Goal: Task Accomplishment & Management: Use online tool/utility

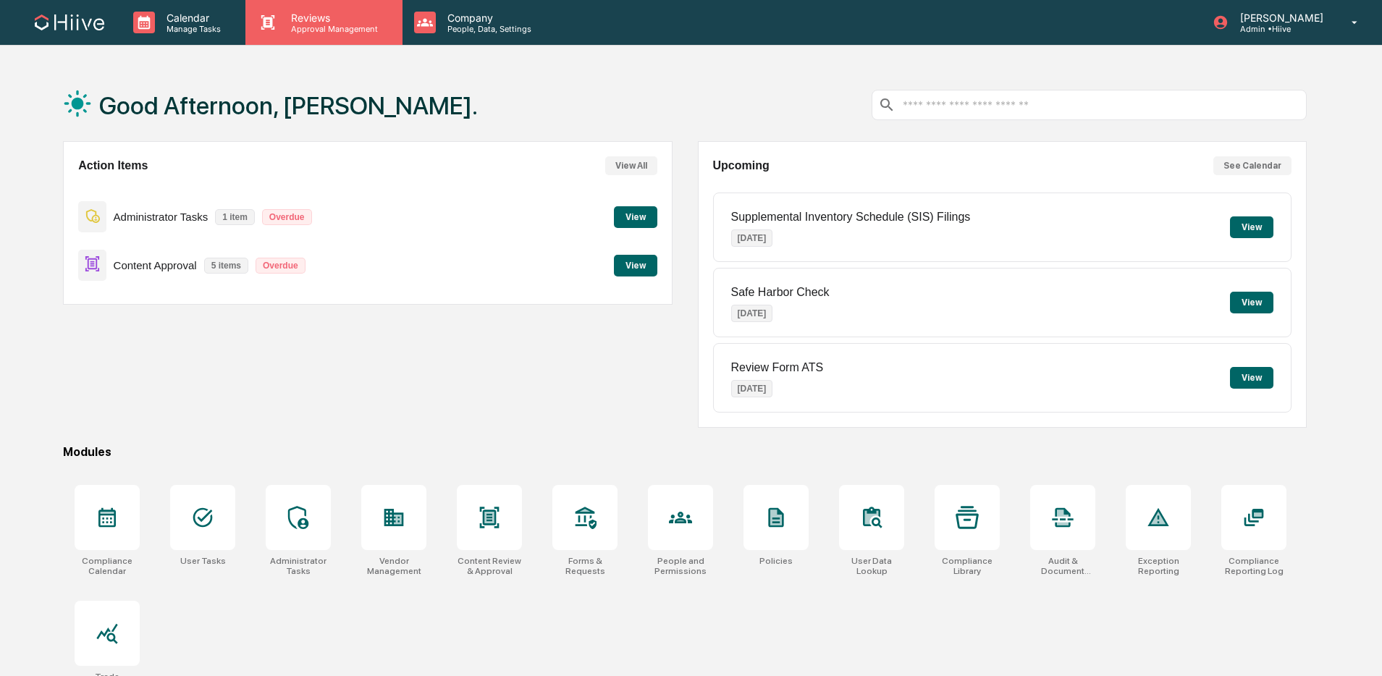
click at [319, 35] on div "Reviews Approval Management" at bounding box center [323, 22] width 156 height 45
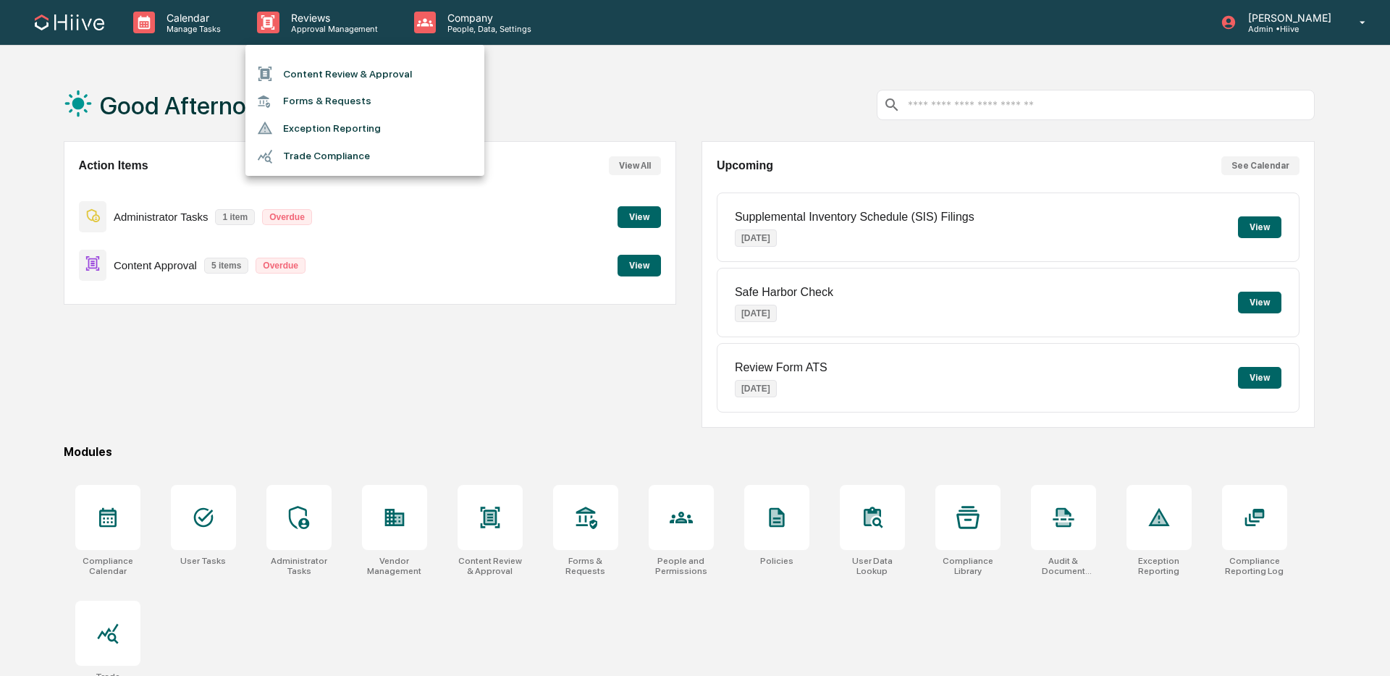
click at [325, 65] on li "Content Review & Approval" at bounding box center [364, 74] width 239 height 28
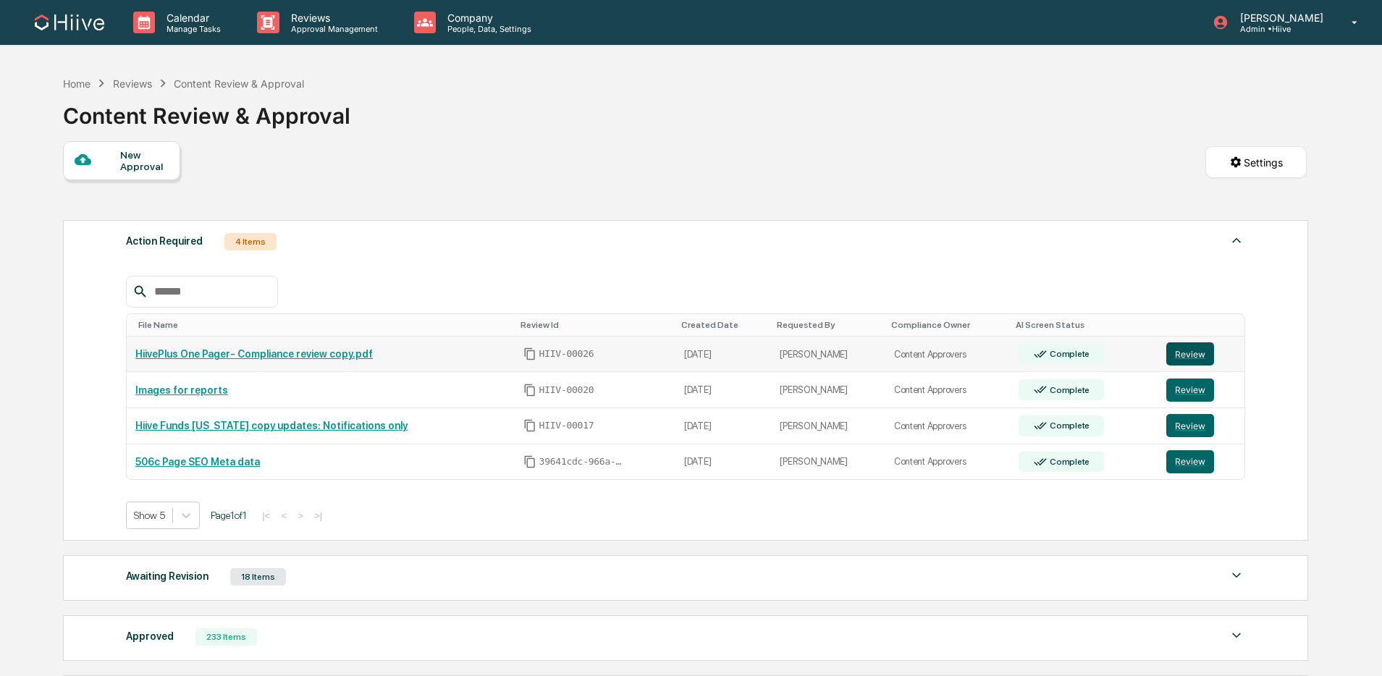
click at [1193, 353] on button "Review" at bounding box center [1190, 353] width 48 height 23
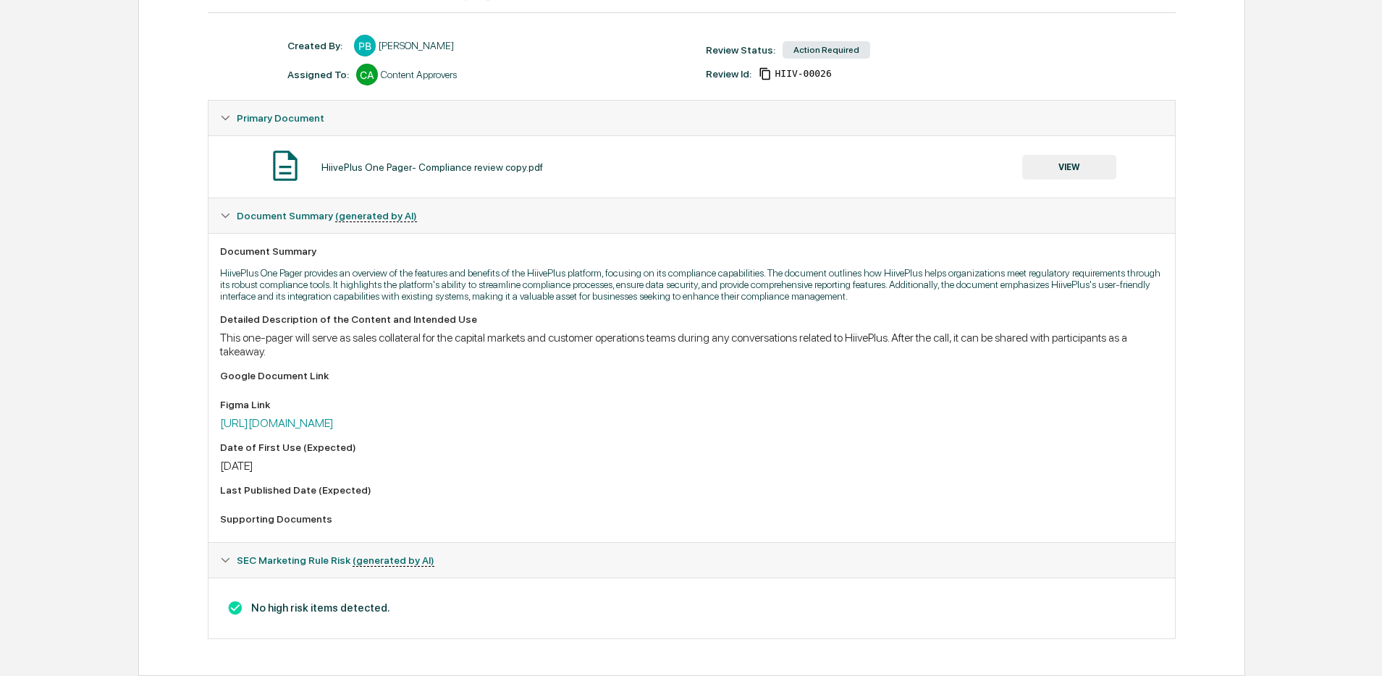
scroll to position [189, 0]
click at [334, 426] on link "[URL][DOMAIN_NAME]" at bounding box center [277, 423] width 114 height 14
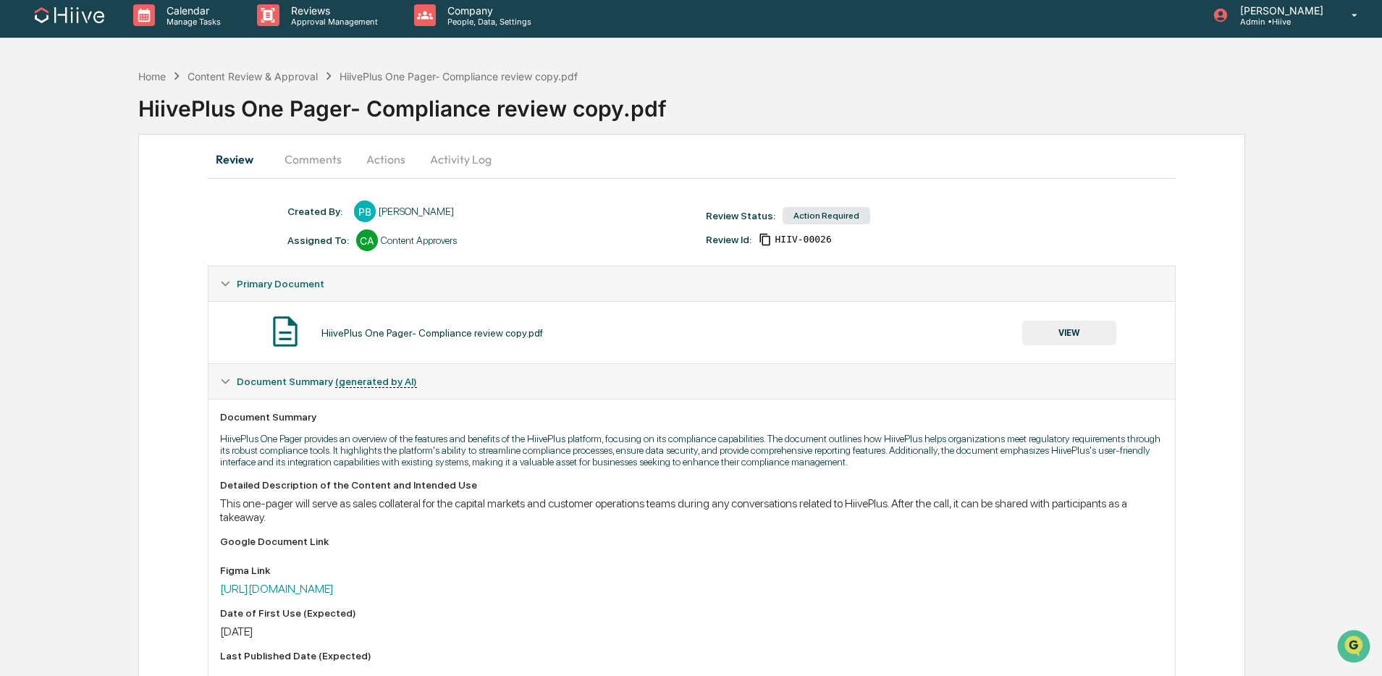
scroll to position [0, 0]
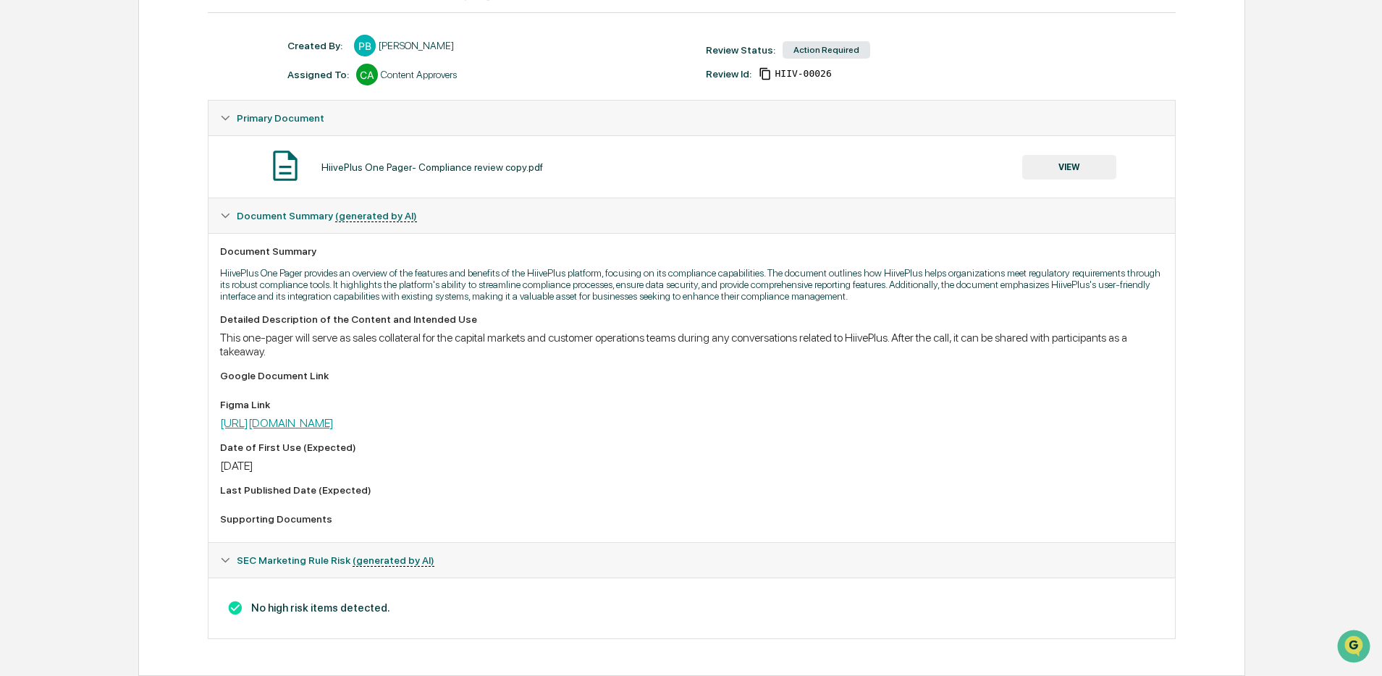
click at [334, 419] on link "[URL][DOMAIN_NAME]" at bounding box center [277, 423] width 114 height 14
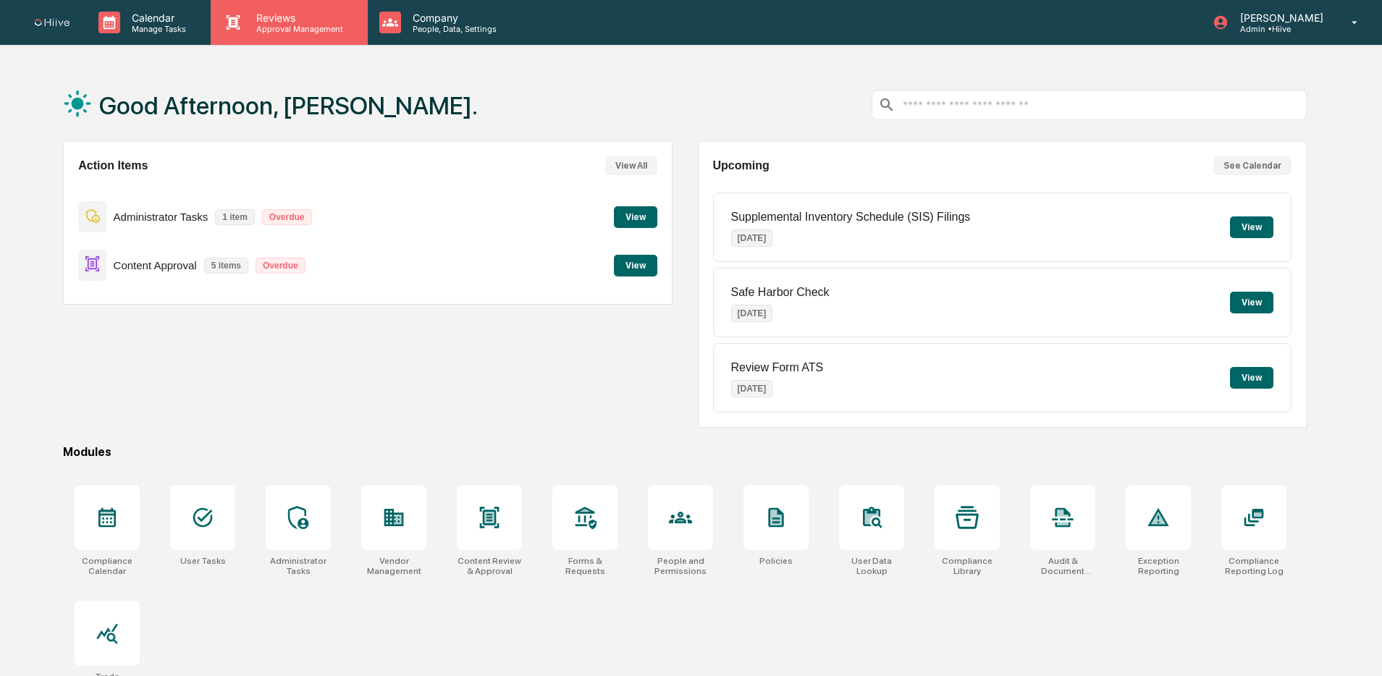
click at [281, 9] on div "Reviews Approval Management" at bounding box center [289, 22] width 156 height 45
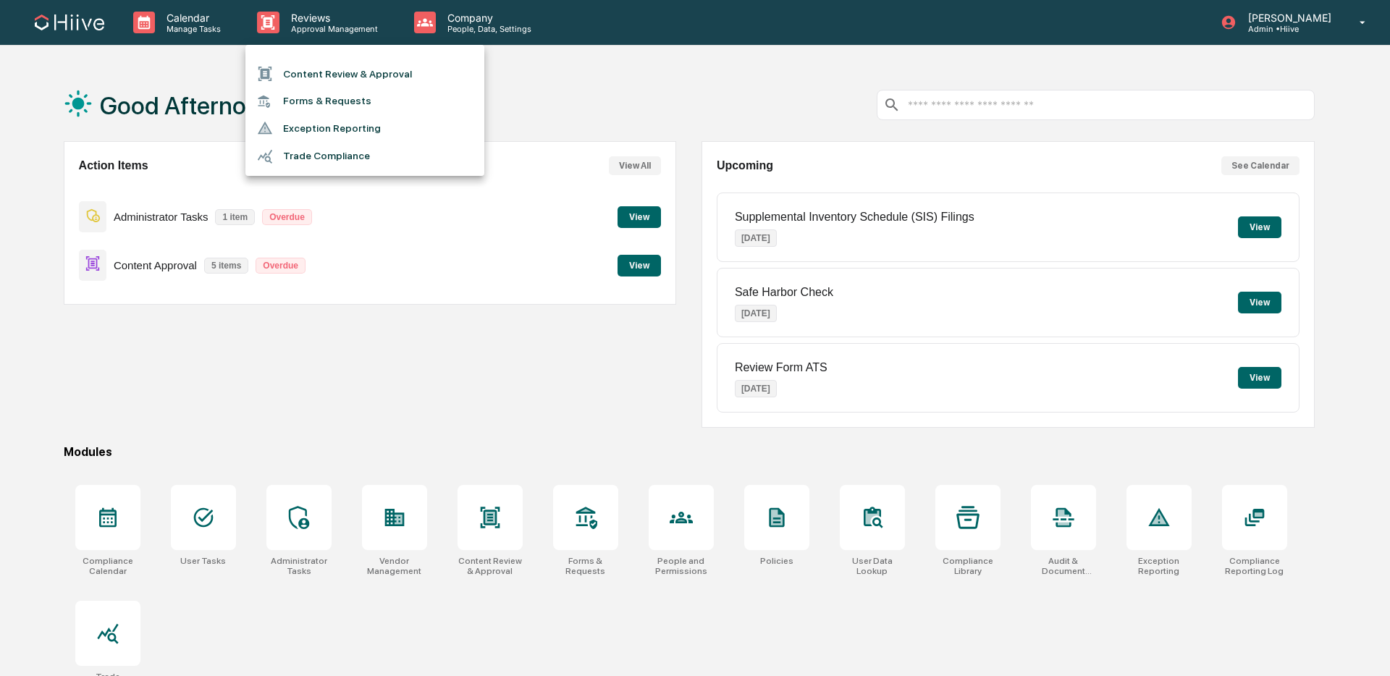
click at [278, 67] on div at bounding box center [270, 74] width 26 height 16
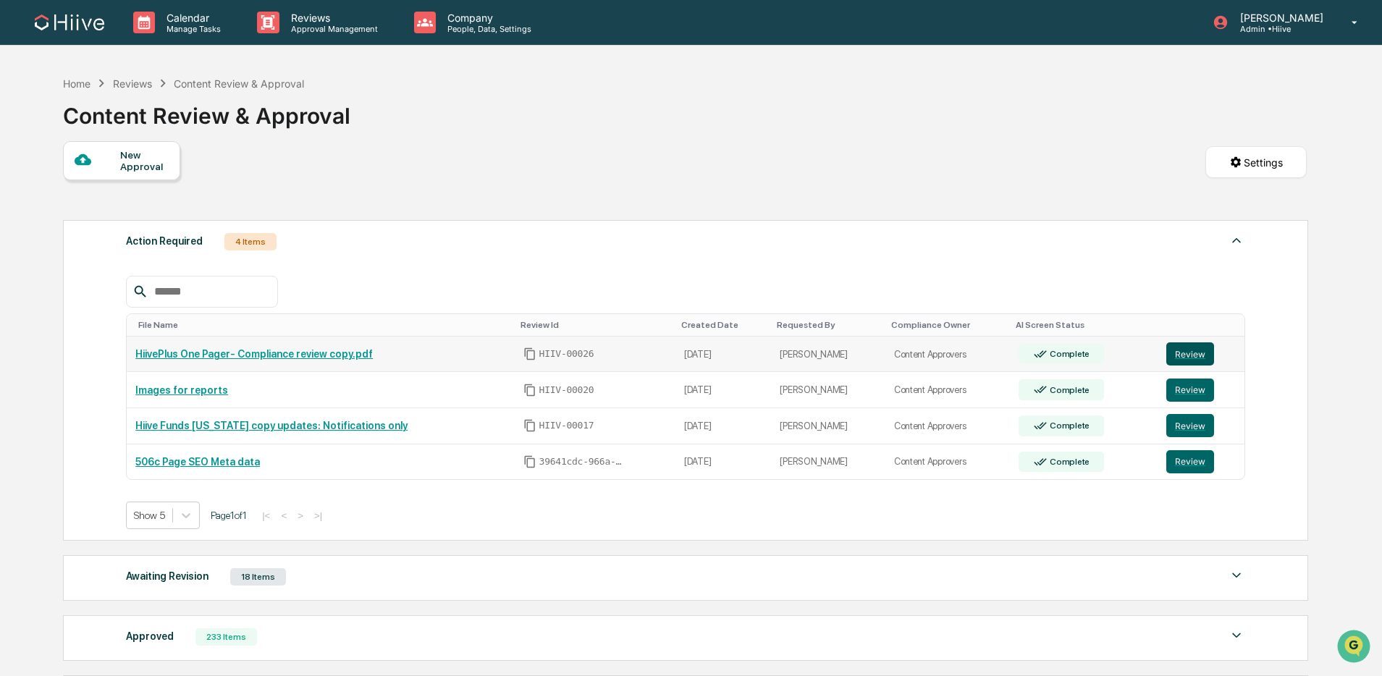
click at [1169, 354] on button "Review" at bounding box center [1190, 353] width 48 height 23
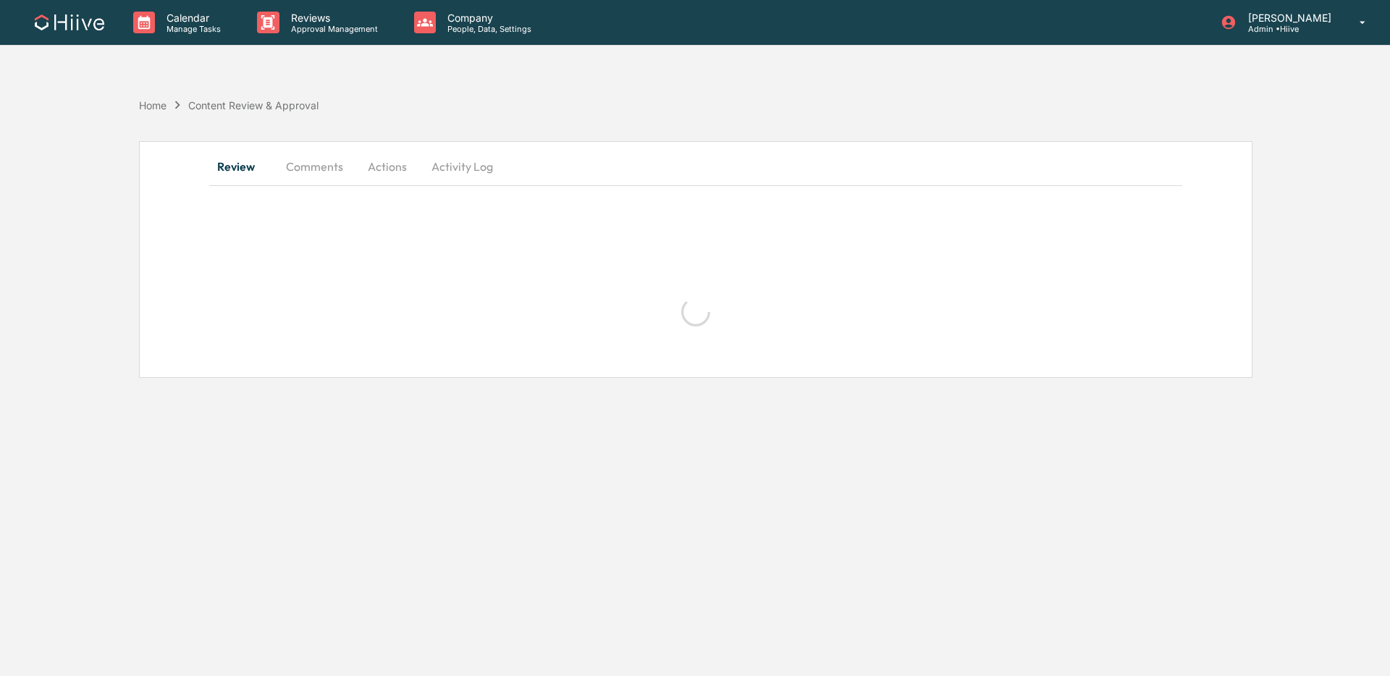
click at [466, 167] on button "Activity Log" at bounding box center [462, 166] width 85 height 35
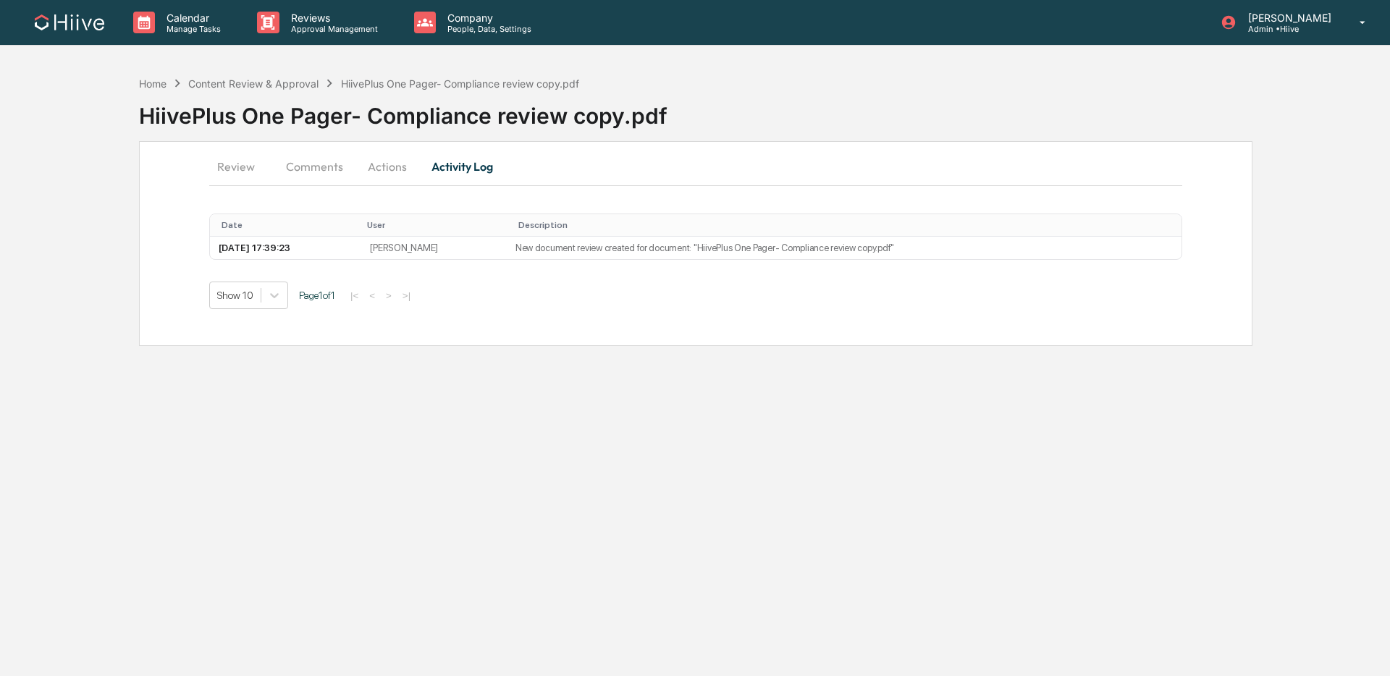
click at [472, 163] on button "Activity Log" at bounding box center [462, 166] width 85 height 35
click at [391, 169] on button "Actions" at bounding box center [387, 166] width 65 height 35
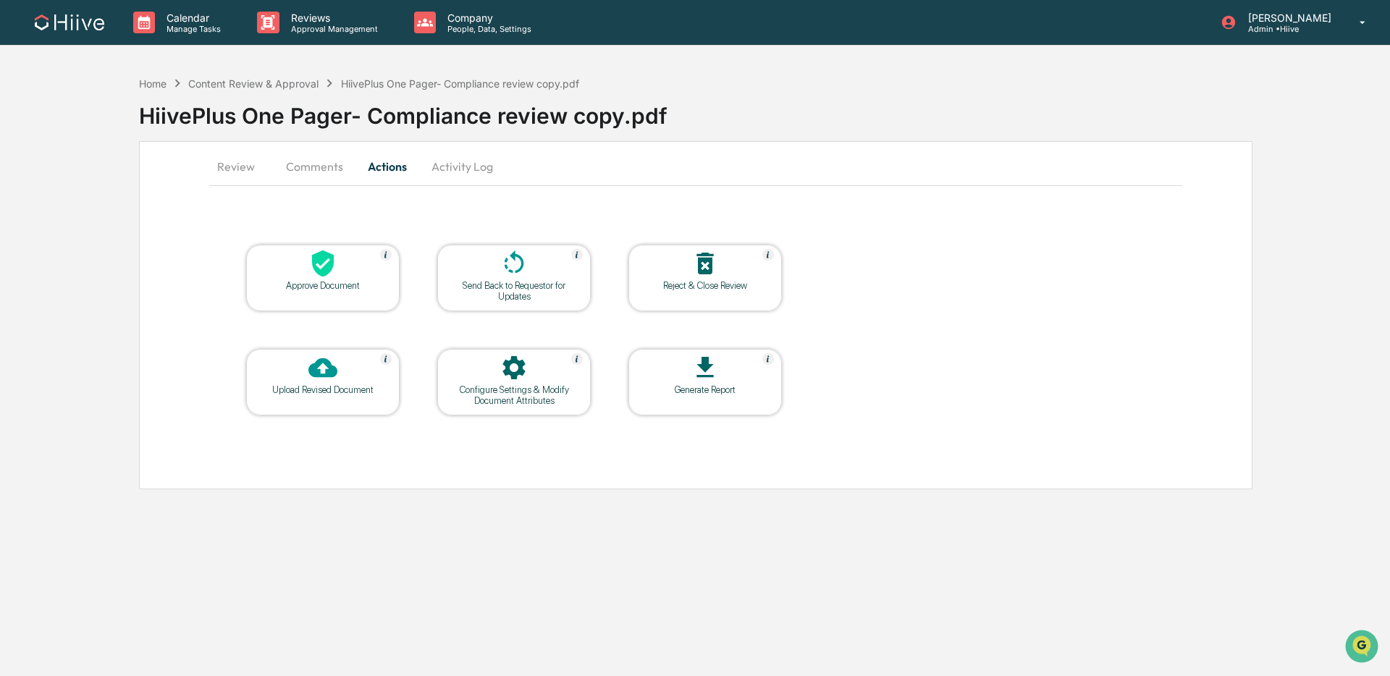
click at [490, 272] on div at bounding box center [514, 264] width 145 height 31
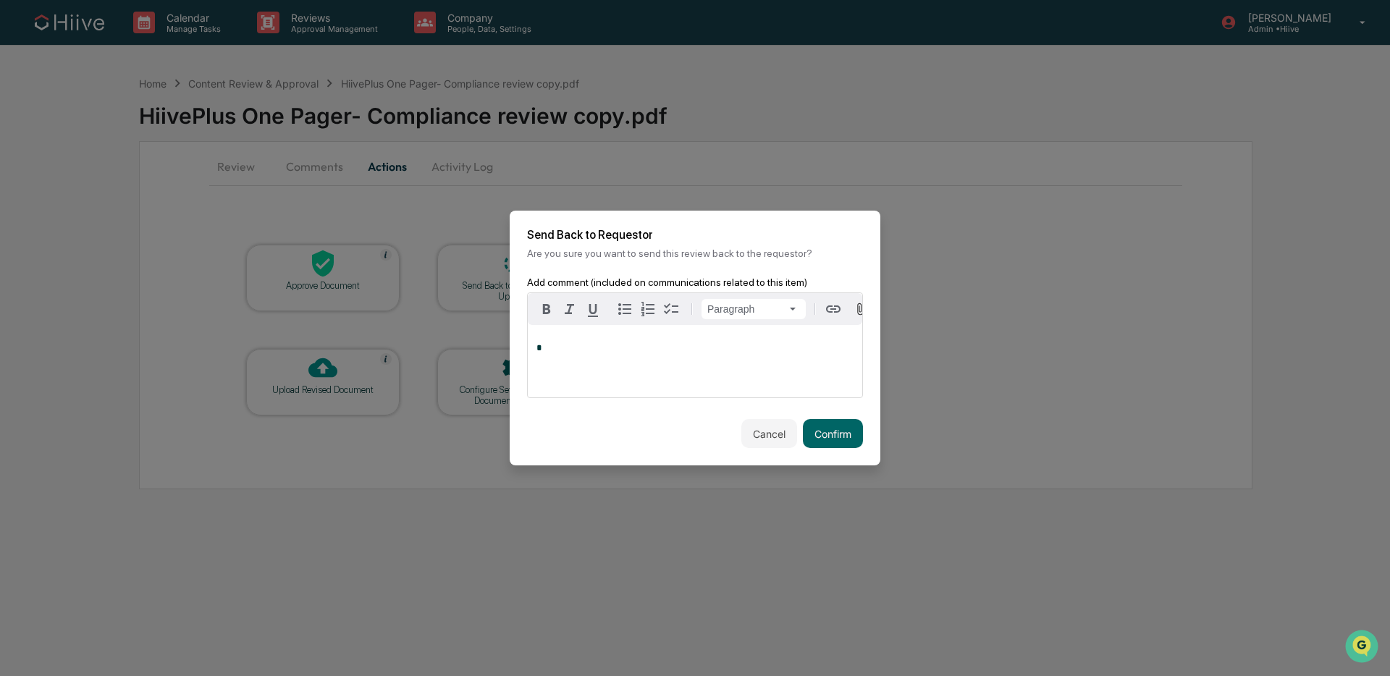
click at [571, 377] on div "*" at bounding box center [695, 361] width 334 height 72
click at [864, 439] on div "Cancel Confirm" at bounding box center [695, 434] width 371 height 64
click at [857, 440] on button "Confirm" at bounding box center [833, 433] width 60 height 29
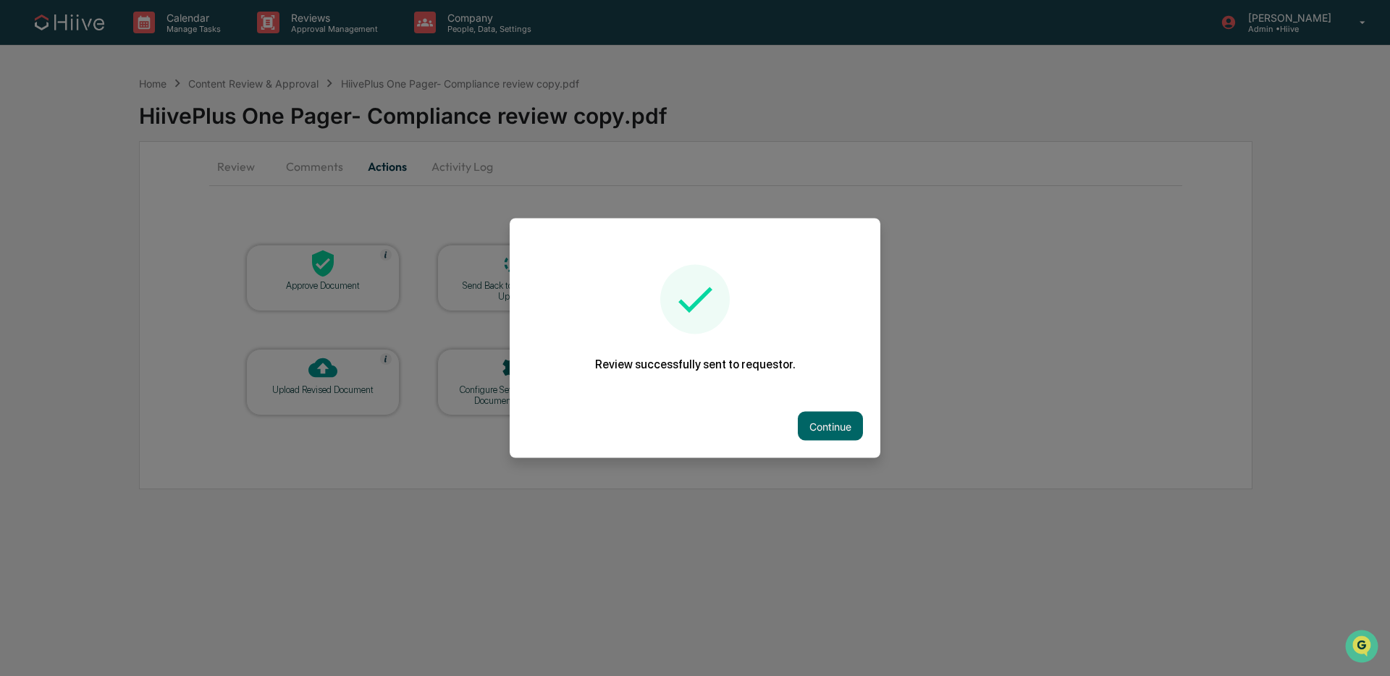
click at [822, 408] on div "Continue" at bounding box center [695, 427] width 371 height 64
click at [807, 428] on button "Continue" at bounding box center [830, 426] width 65 height 29
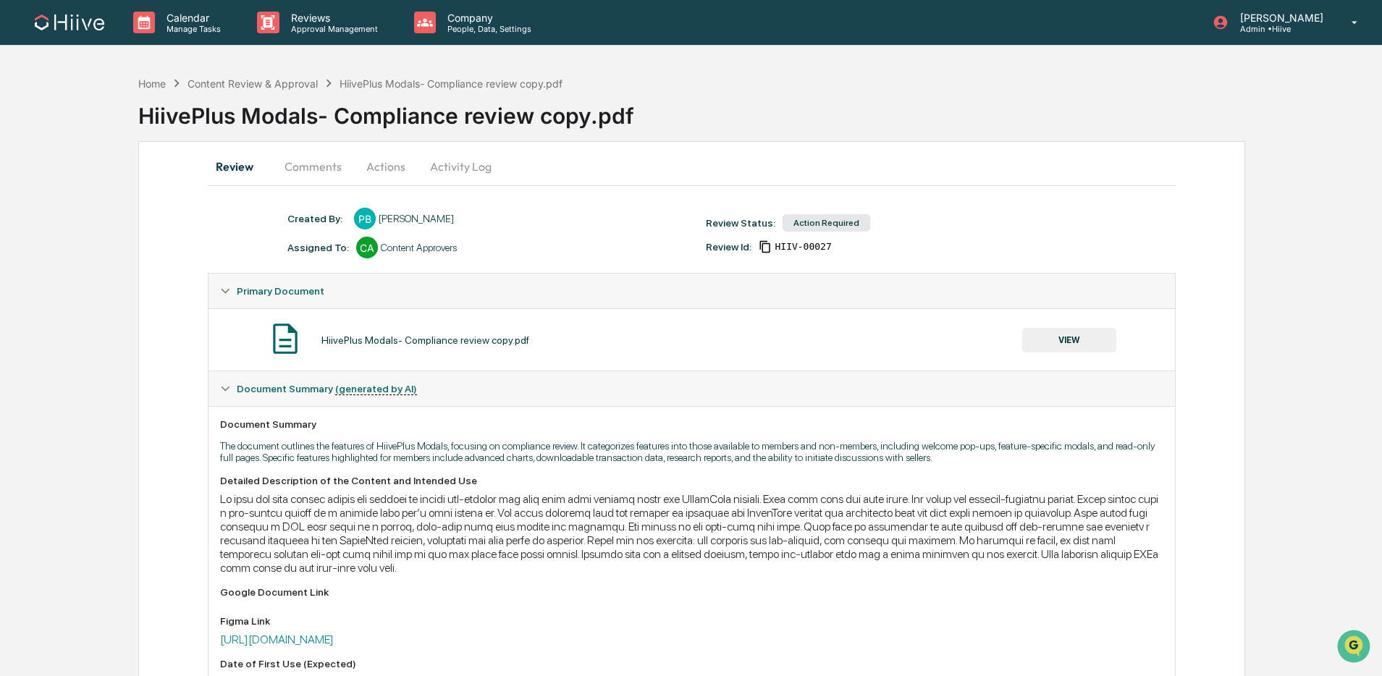
scroll to position [195, 0]
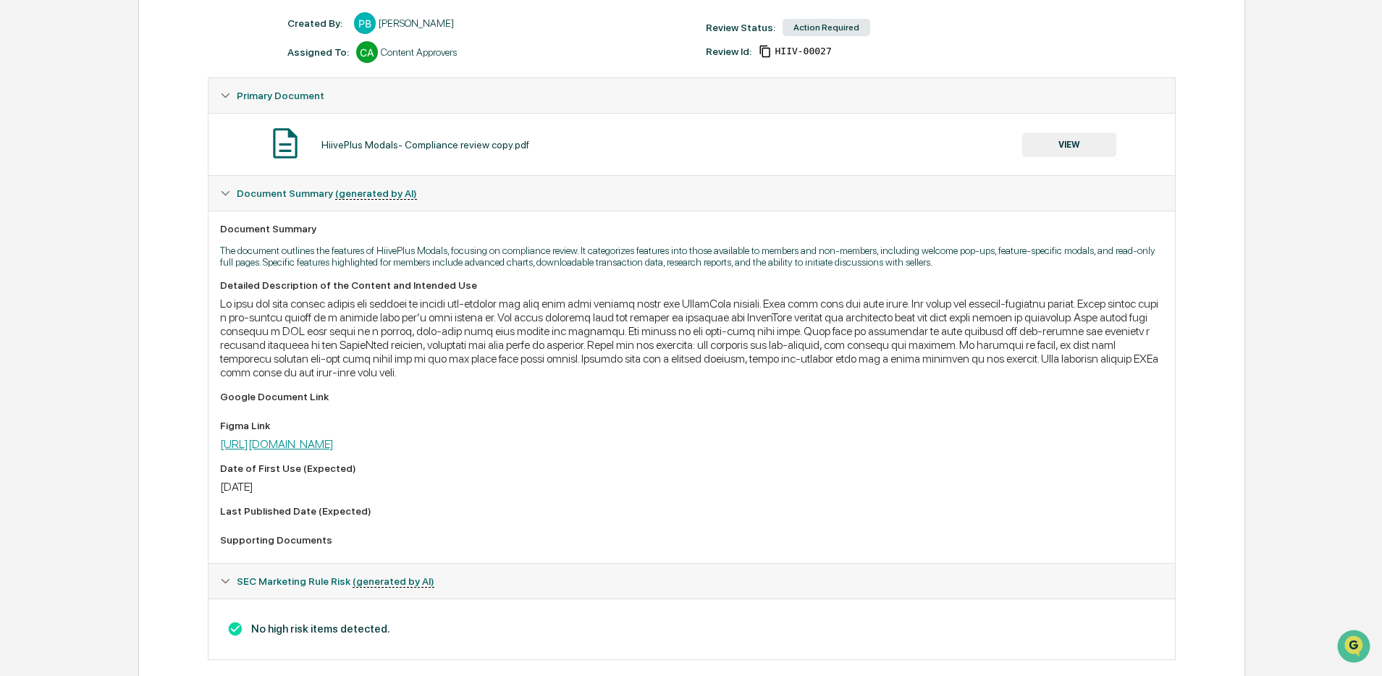
click at [334, 451] on link "[URL][DOMAIN_NAME]" at bounding box center [277, 444] width 114 height 14
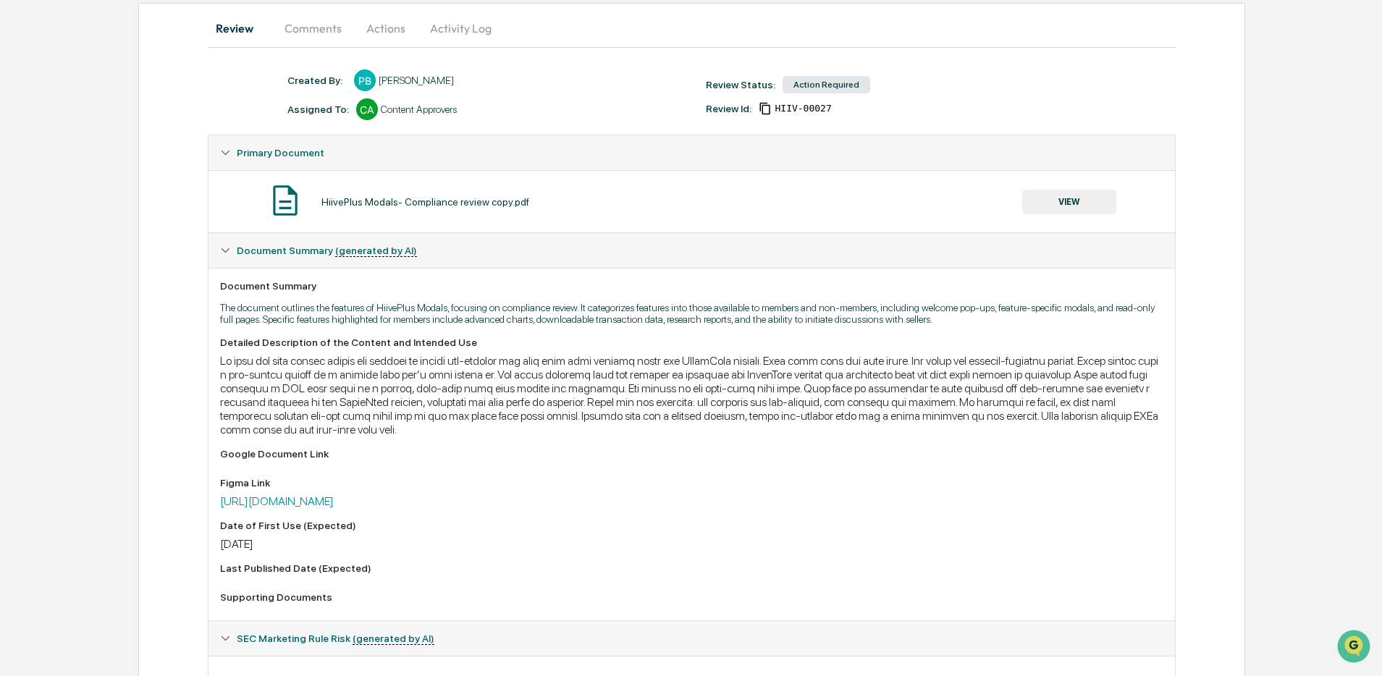
scroll to position [138, 0]
click at [329, 33] on button "Comments" at bounding box center [313, 29] width 80 height 35
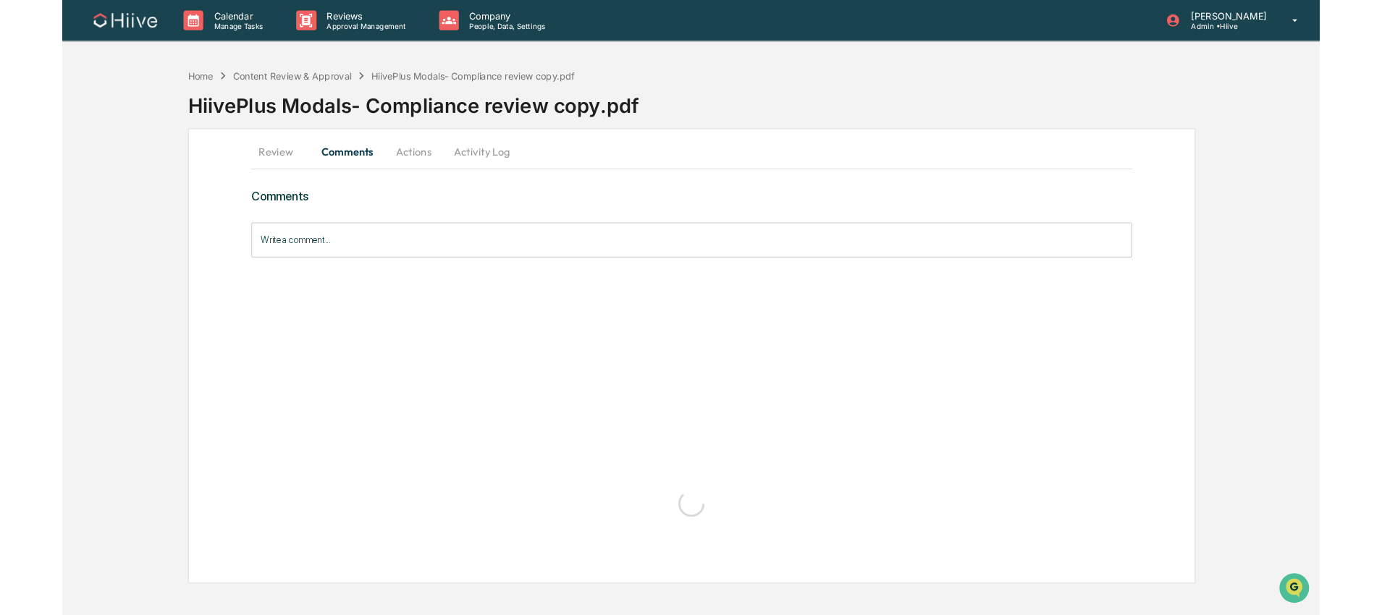
scroll to position [0, 0]
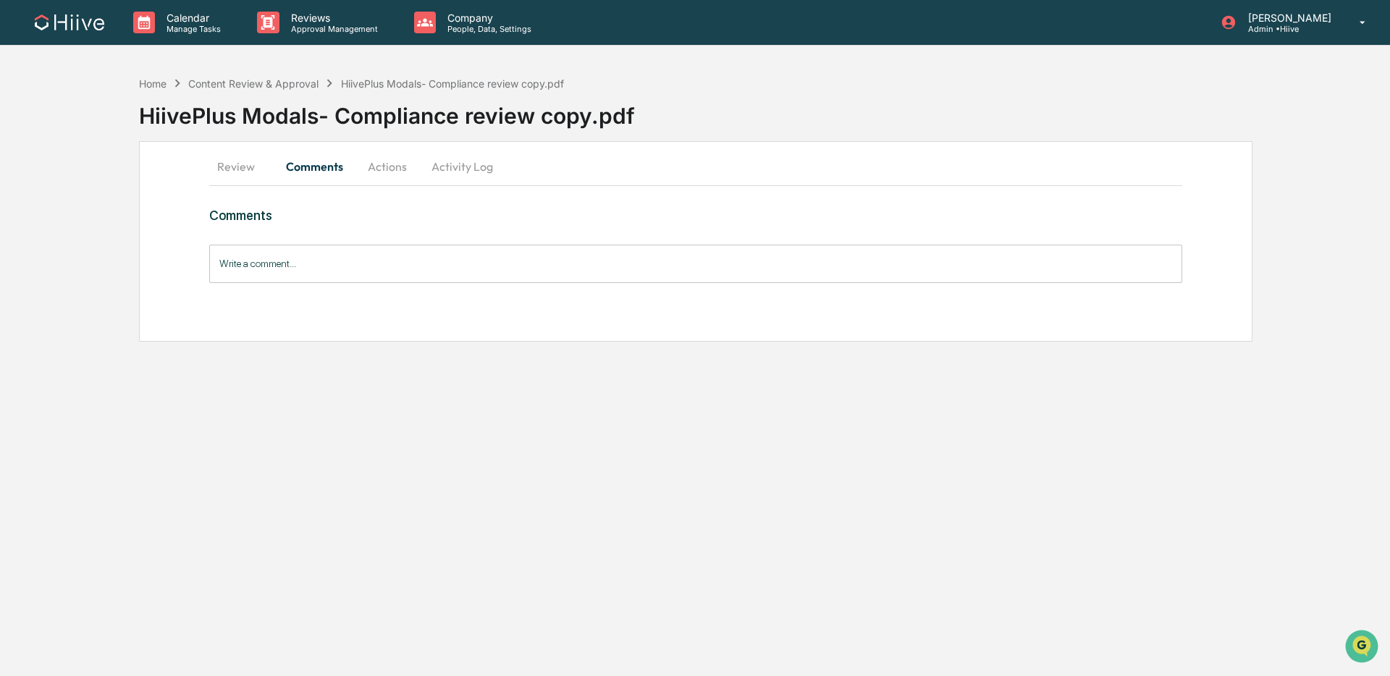
click at [237, 170] on button "Review" at bounding box center [241, 166] width 65 height 35
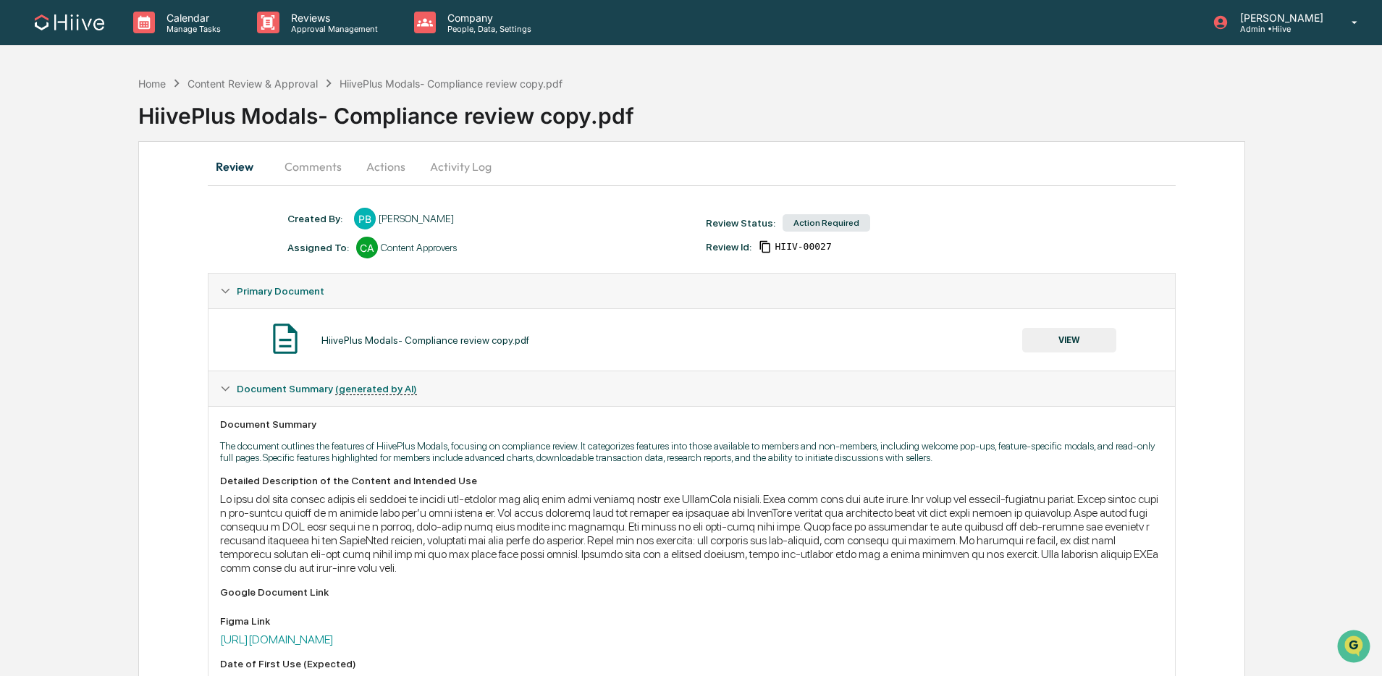
click at [314, 165] on button "Comments" at bounding box center [313, 166] width 80 height 35
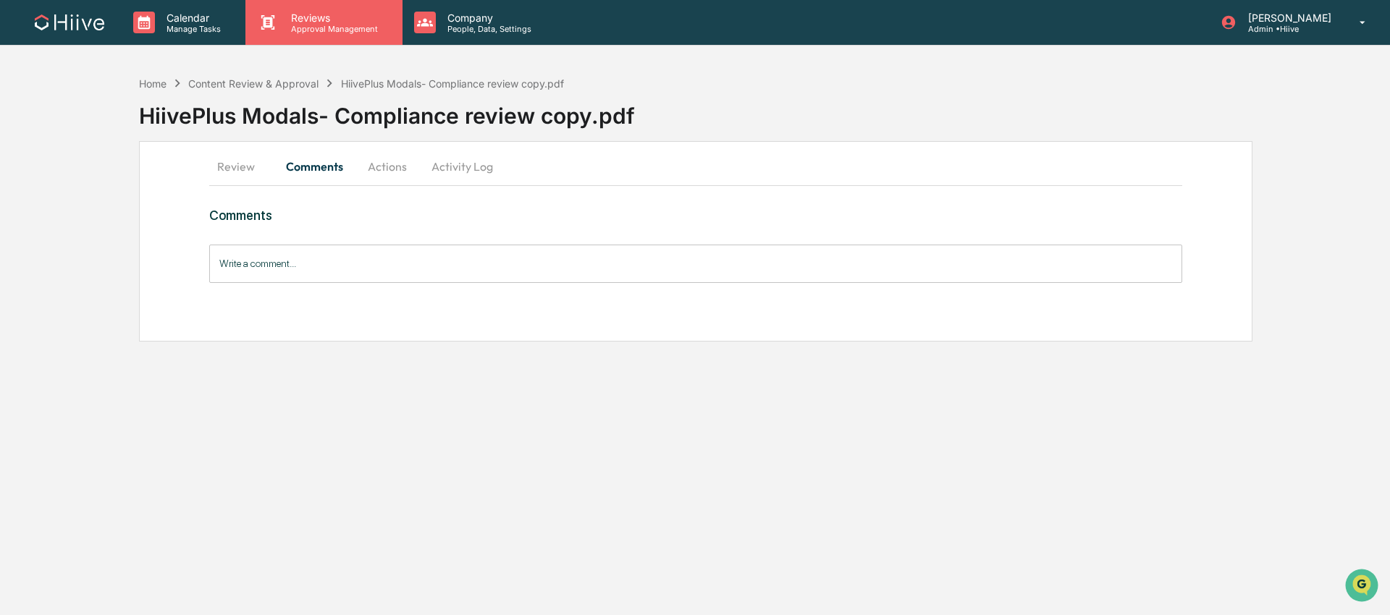
click at [334, 22] on p "Reviews" at bounding box center [332, 18] width 106 height 12
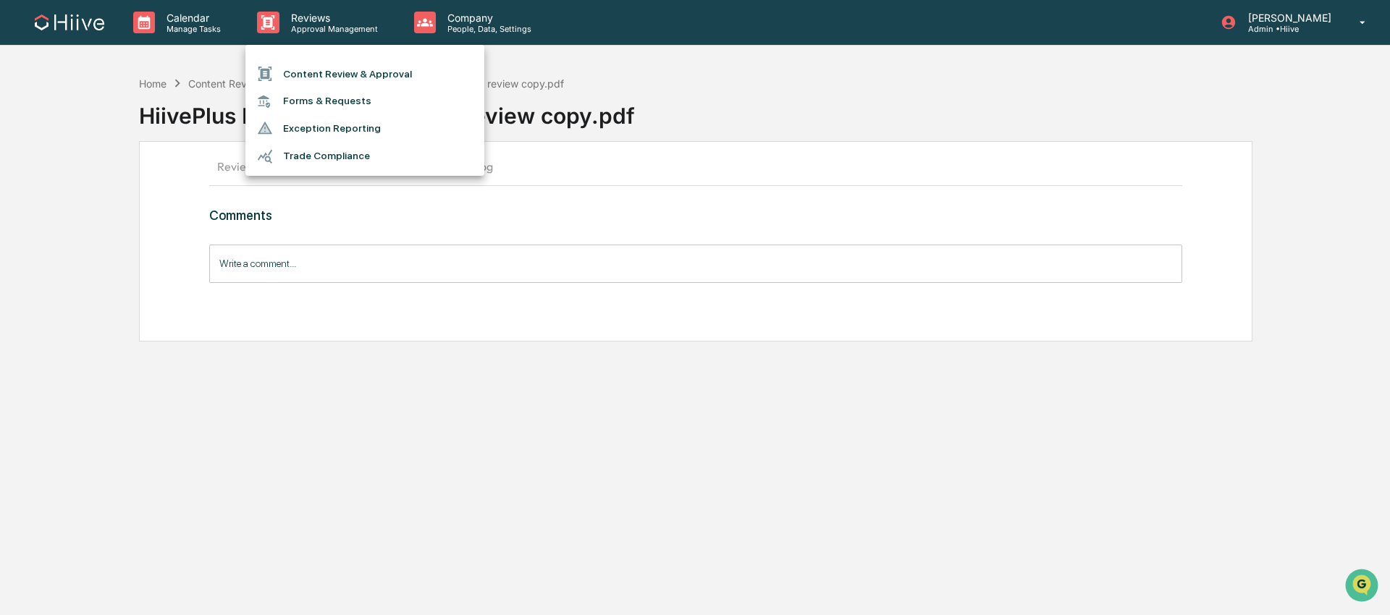
click at [338, 75] on li "Content Review & Approval" at bounding box center [364, 74] width 239 height 28
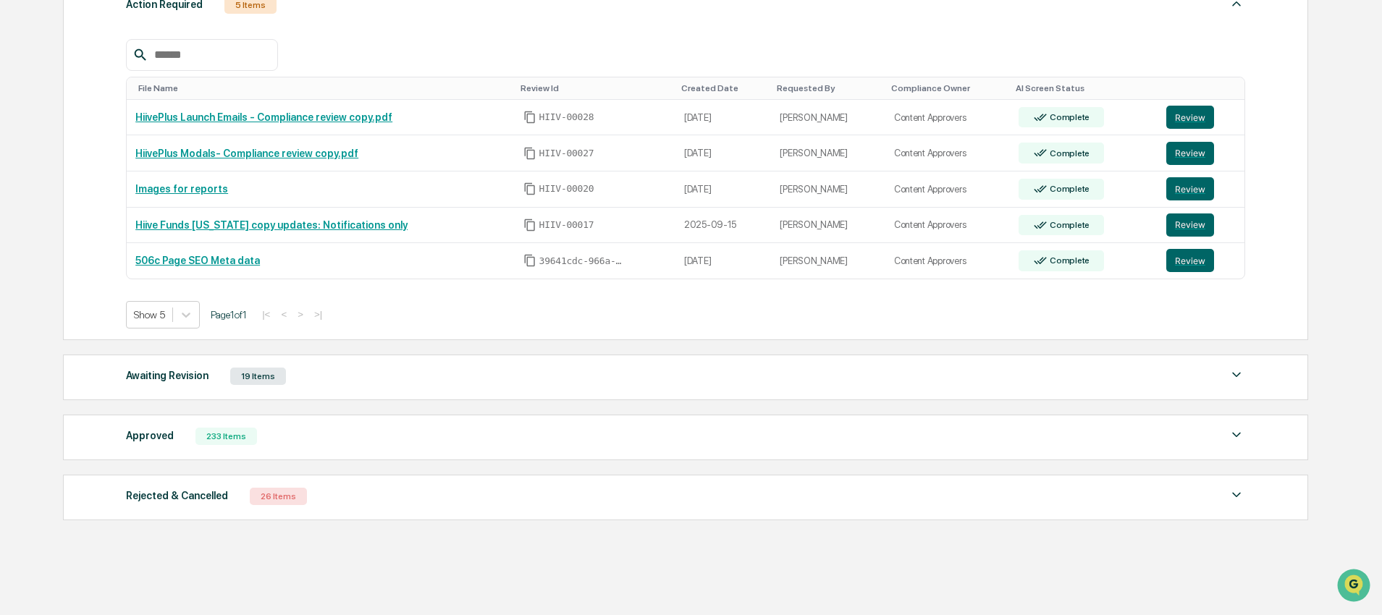
scroll to position [241, 0]
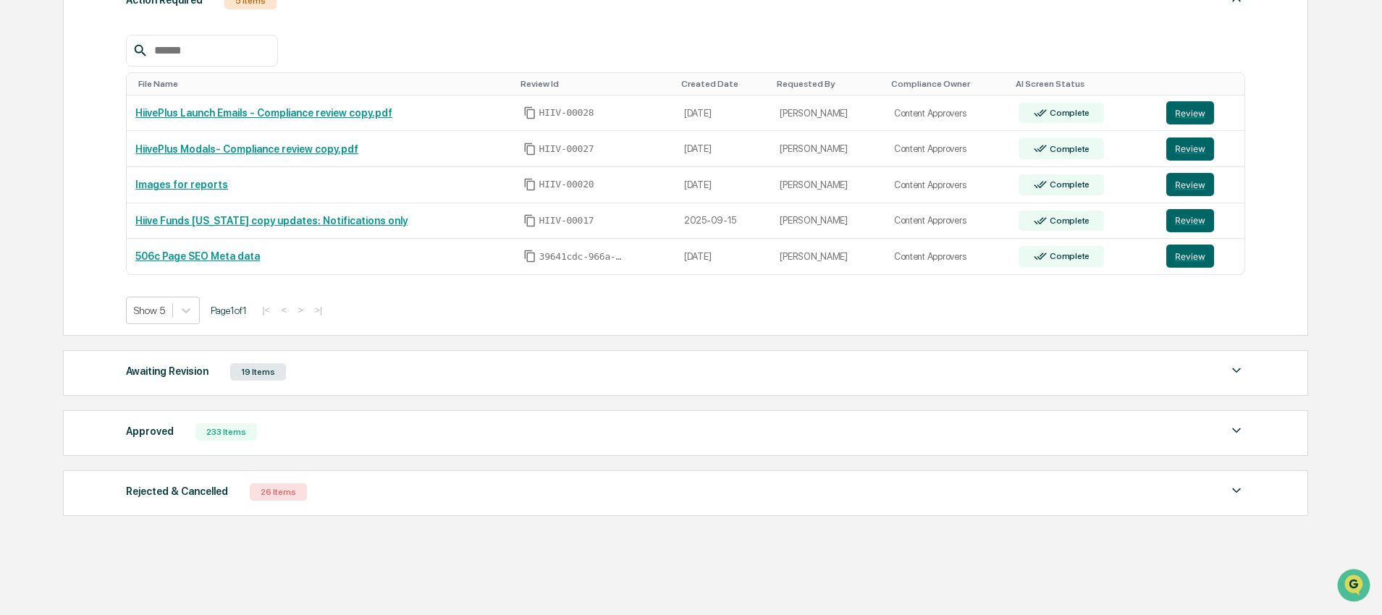
click at [314, 388] on div "Awaiting Revision 19 Items File Name Review Id Created Date Requested By Compli…" at bounding box center [685, 373] width 1245 height 46
click at [440, 381] on div "Awaiting Revision 19 Items" at bounding box center [685, 372] width 1119 height 20
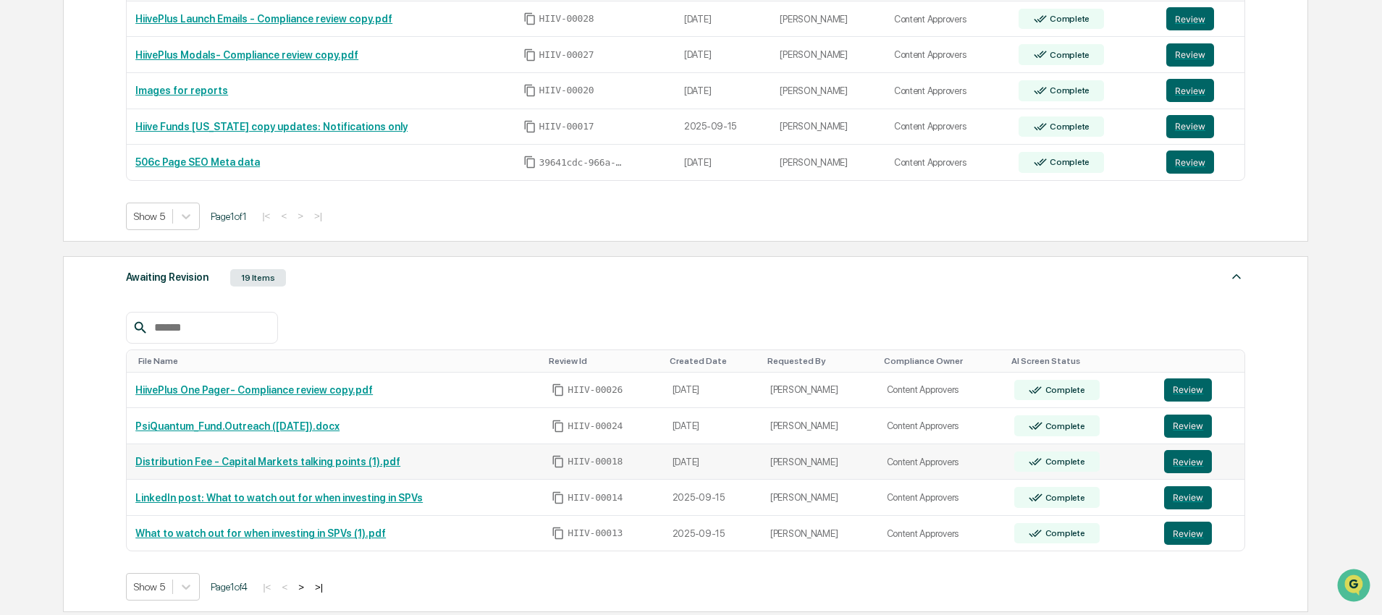
scroll to position [340, 0]
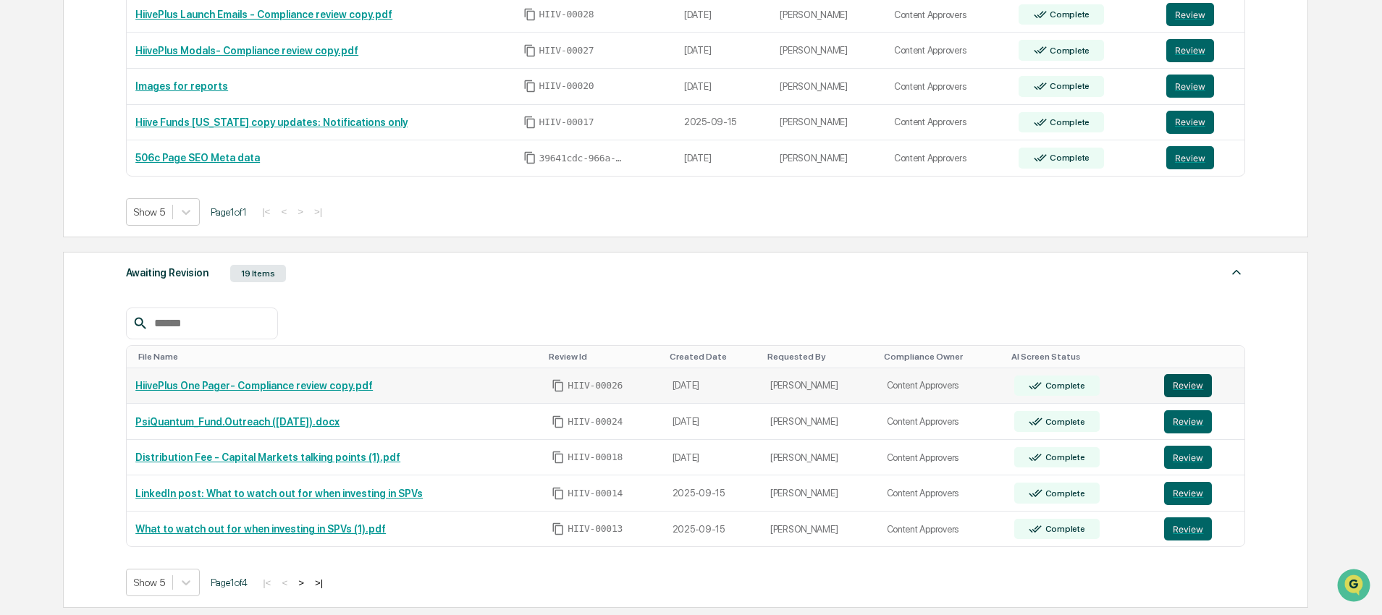
click at [1195, 380] on button "Review" at bounding box center [1188, 385] width 48 height 23
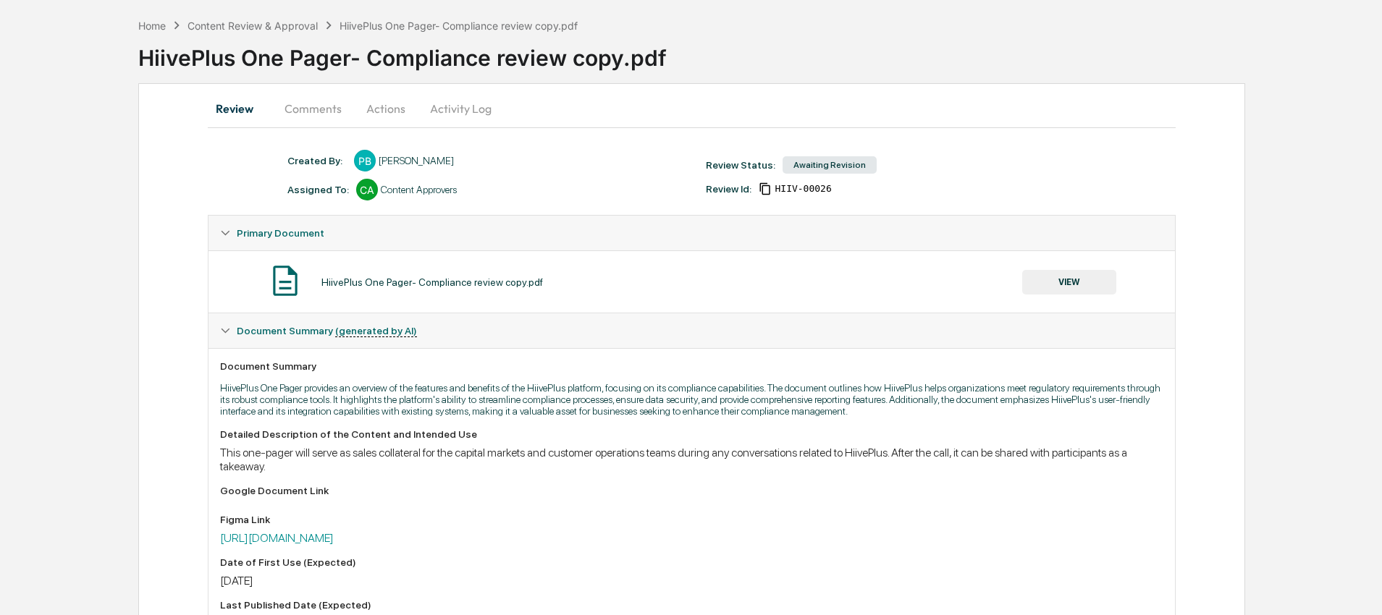
click at [318, 101] on button "Comments" at bounding box center [313, 108] width 80 height 35
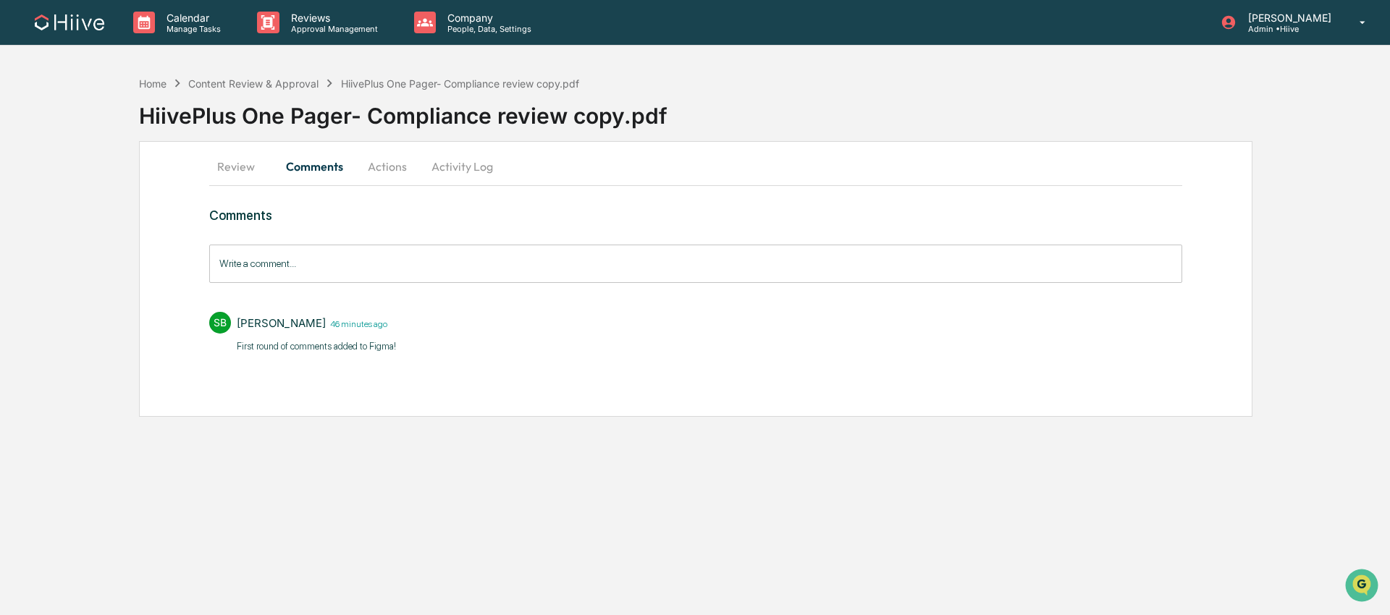
click at [256, 169] on button "Review" at bounding box center [241, 166] width 65 height 35
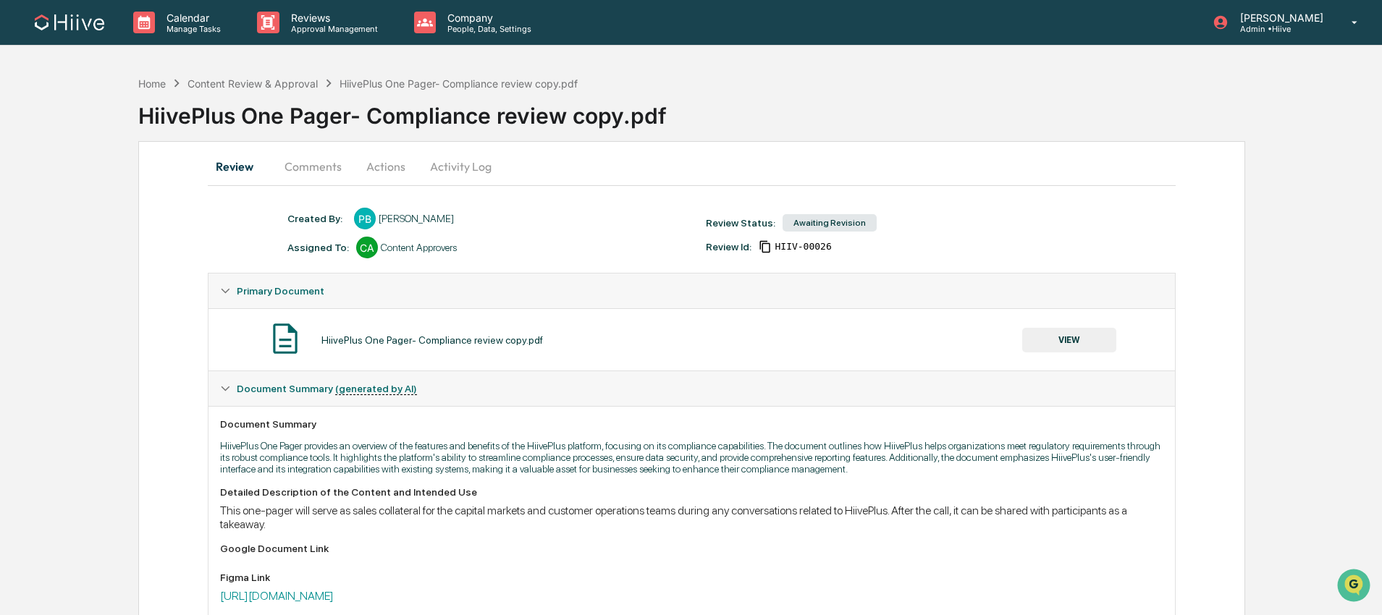
scroll to position [235, 0]
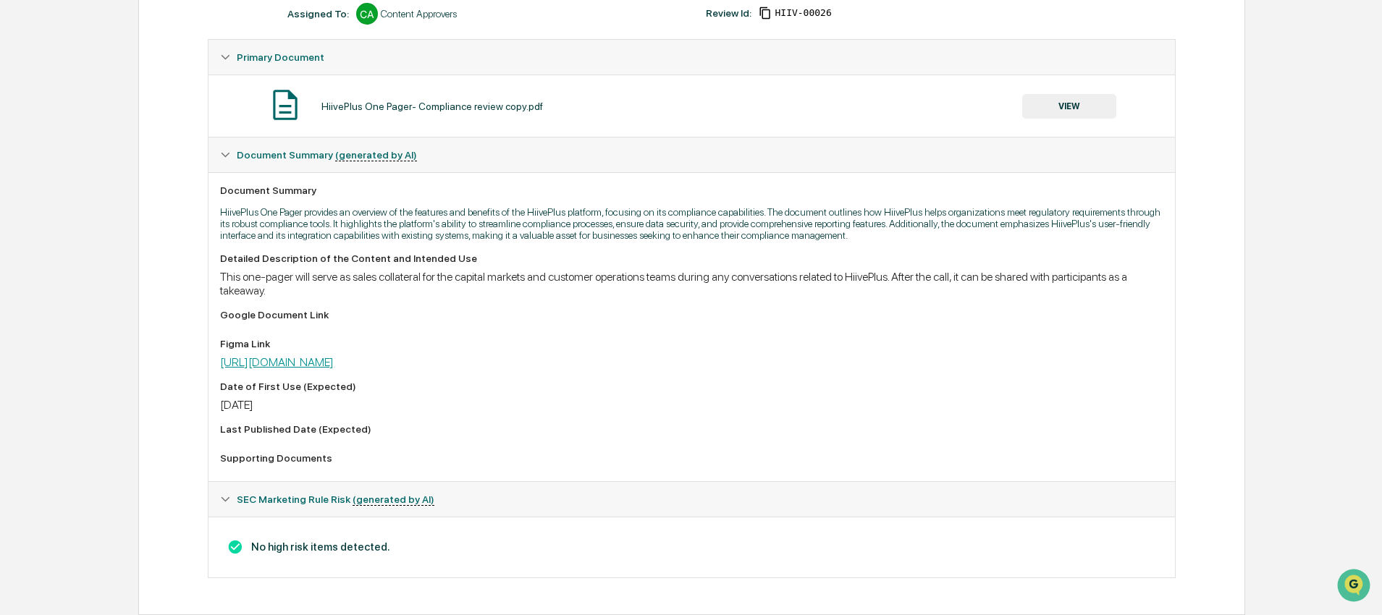
click at [334, 369] on link "https://www.figma.com/design/WzKRfu0waYio46S0zEGvEj/HiivePlus-GTM?node-id=306-3…" at bounding box center [277, 362] width 114 height 14
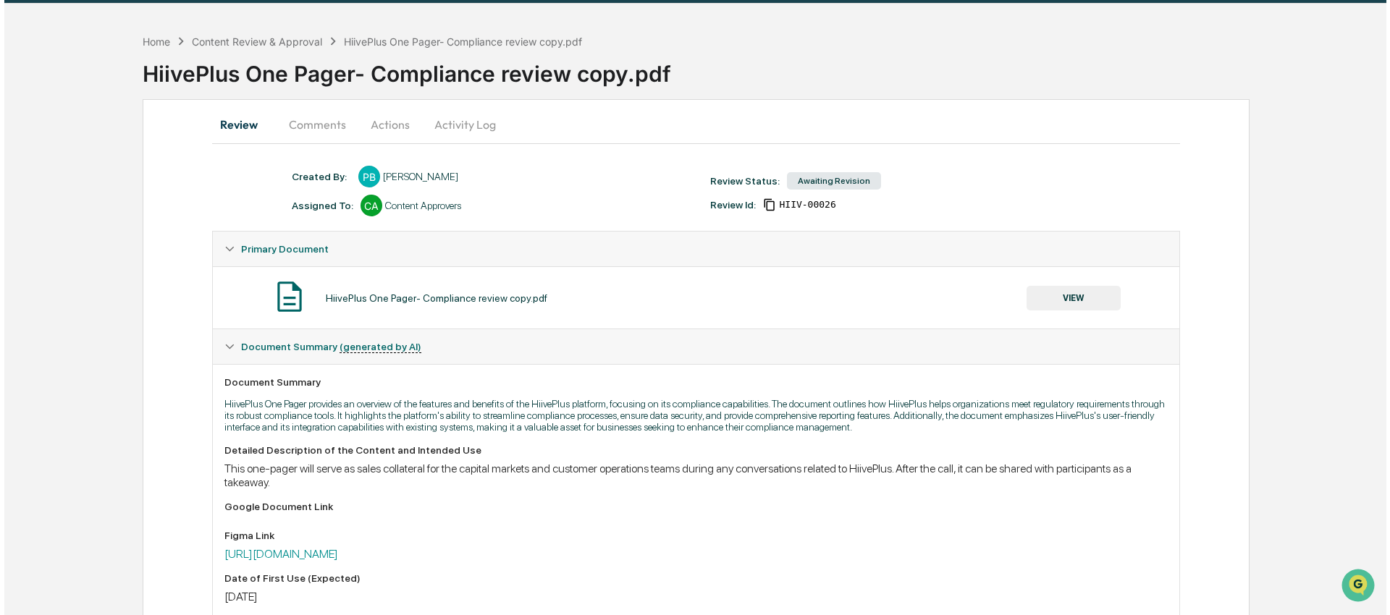
scroll to position [0, 0]
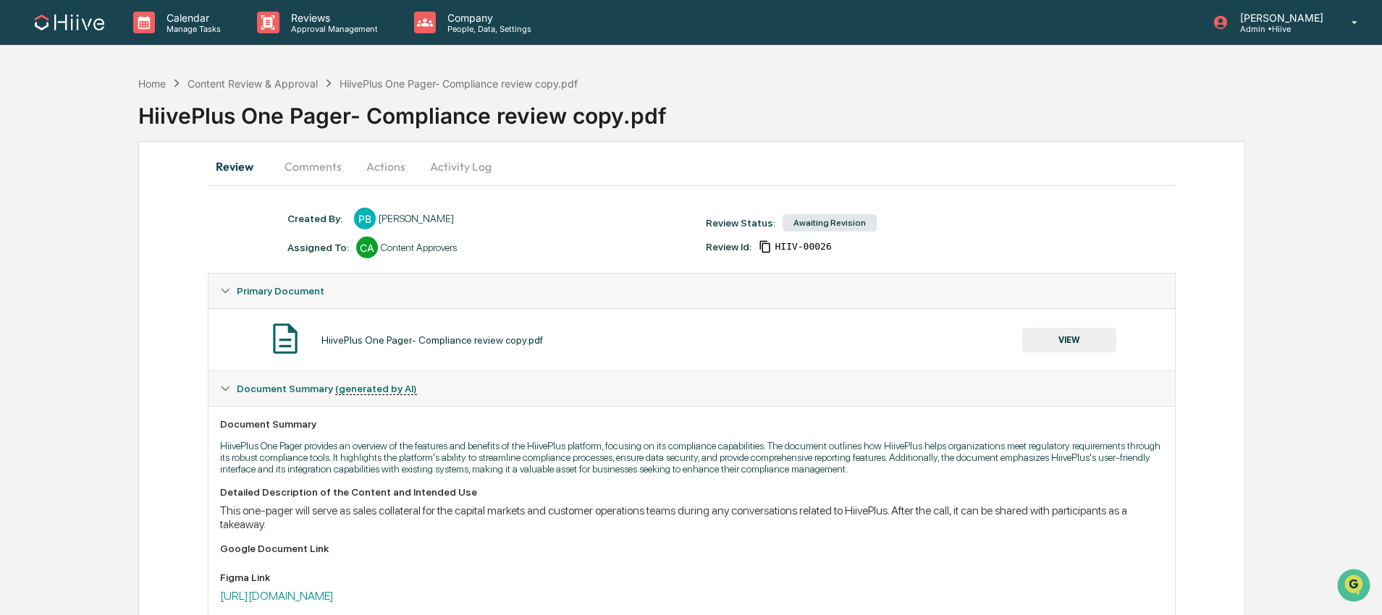
click at [387, 154] on button "Actions" at bounding box center [385, 166] width 65 height 35
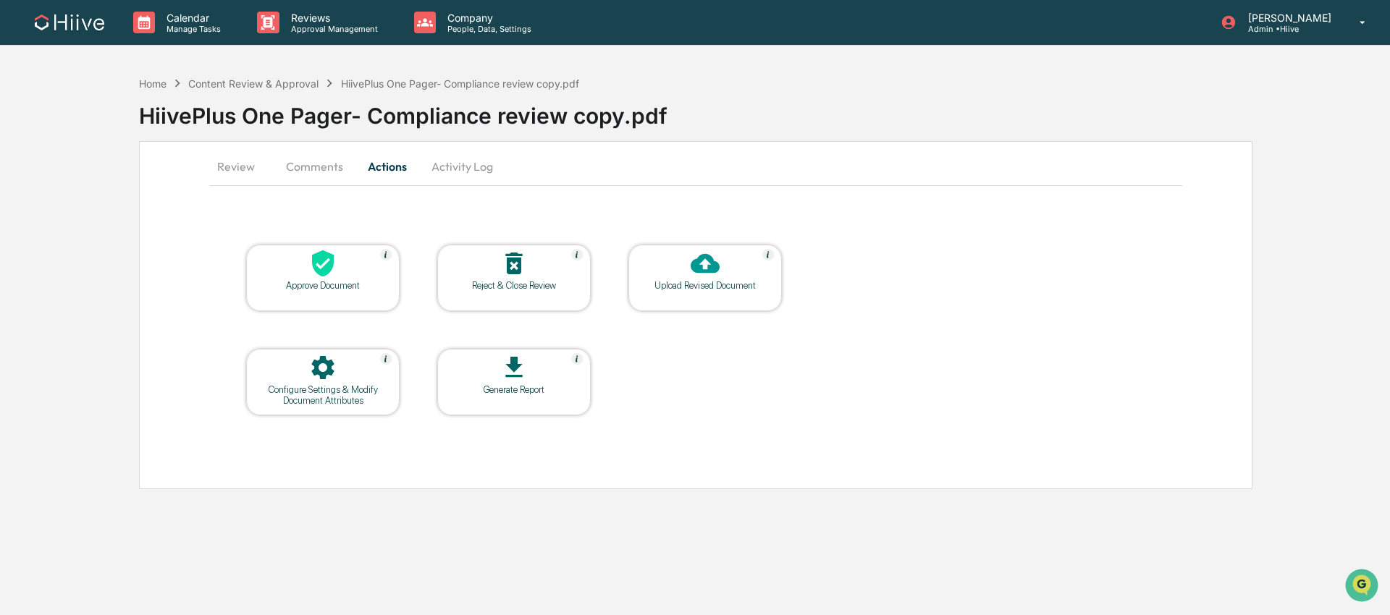
click at [450, 161] on button "Activity Log" at bounding box center [462, 166] width 85 height 35
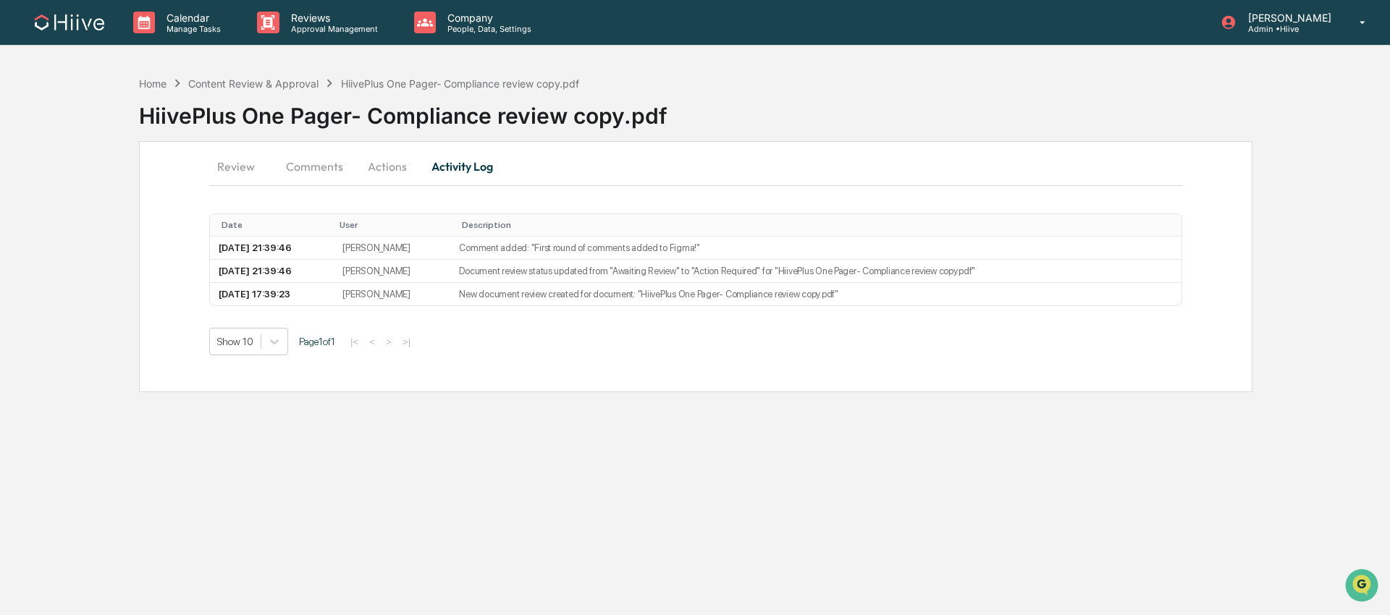
click at [405, 165] on button "Actions" at bounding box center [387, 166] width 65 height 35
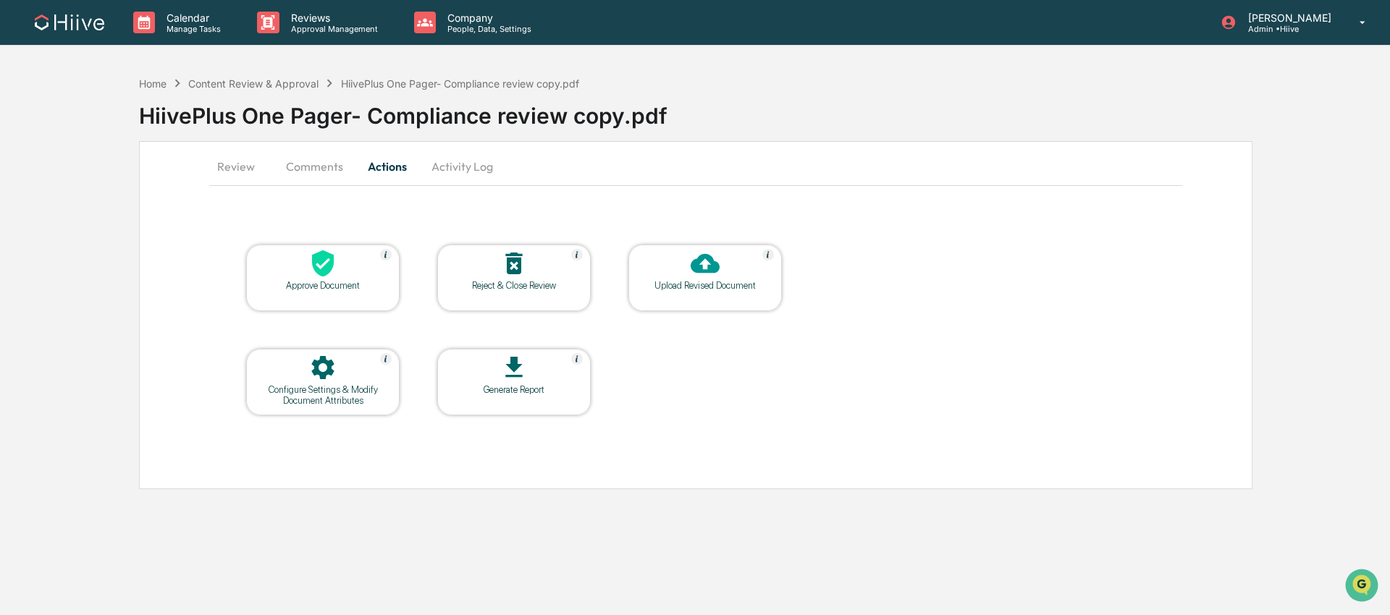
click at [306, 164] on button "Comments" at bounding box center [314, 166] width 80 height 35
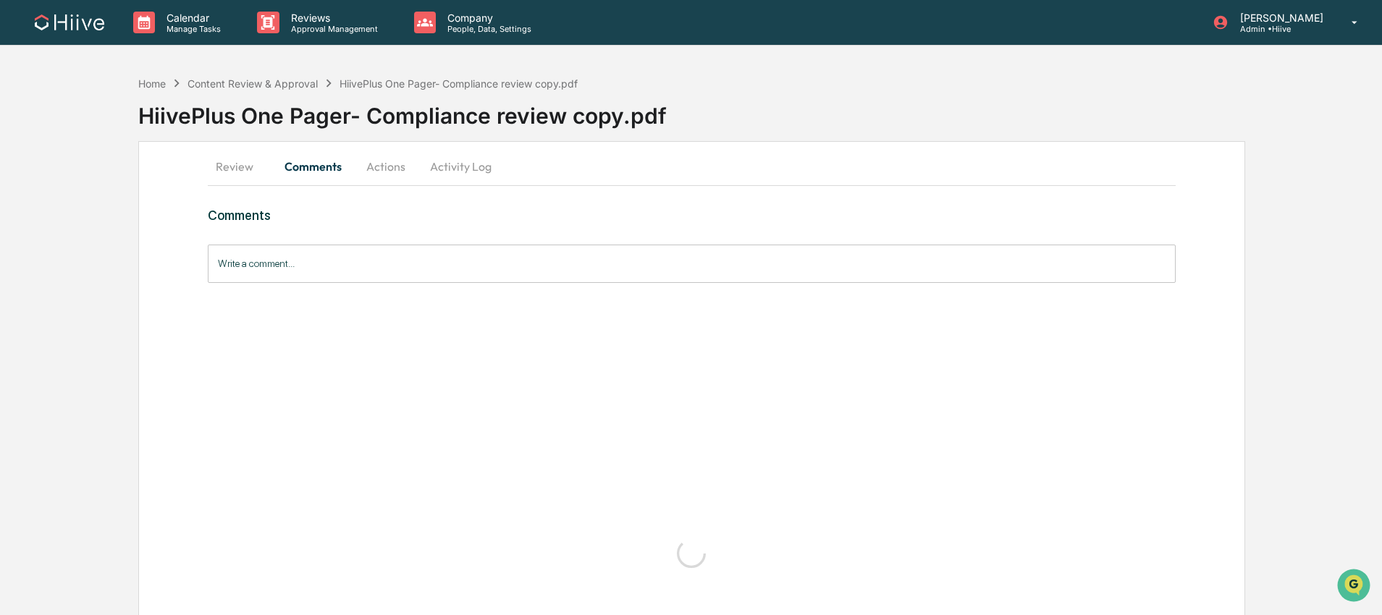
click at [219, 164] on button "Review" at bounding box center [240, 166] width 65 height 35
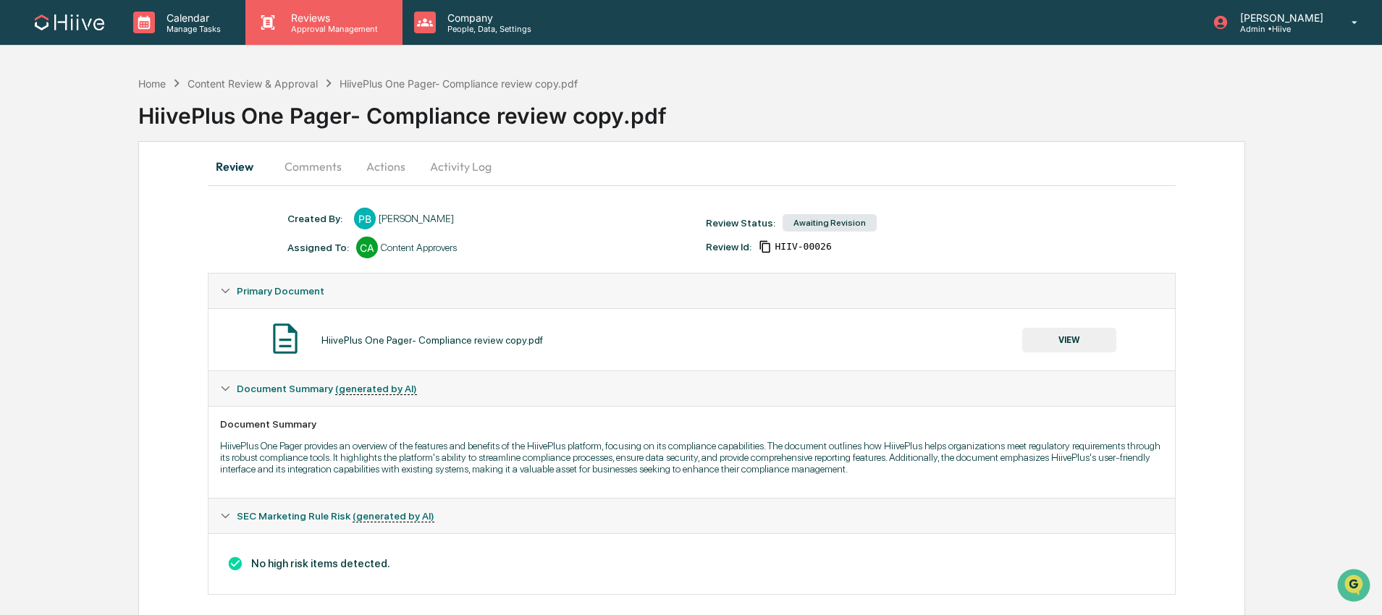
click at [344, 33] on div "Reviews Approval Management" at bounding box center [323, 22] width 156 height 45
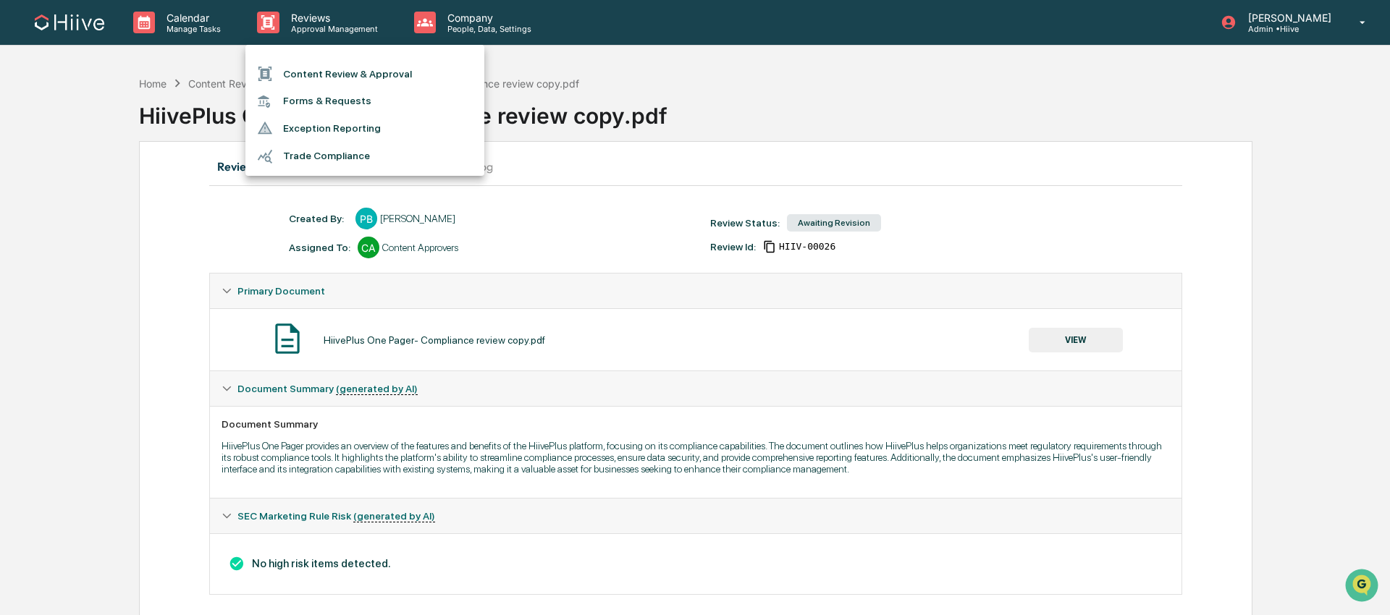
click at [351, 77] on li "Content Review & Approval" at bounding box center [364, 74] width 239 height 28
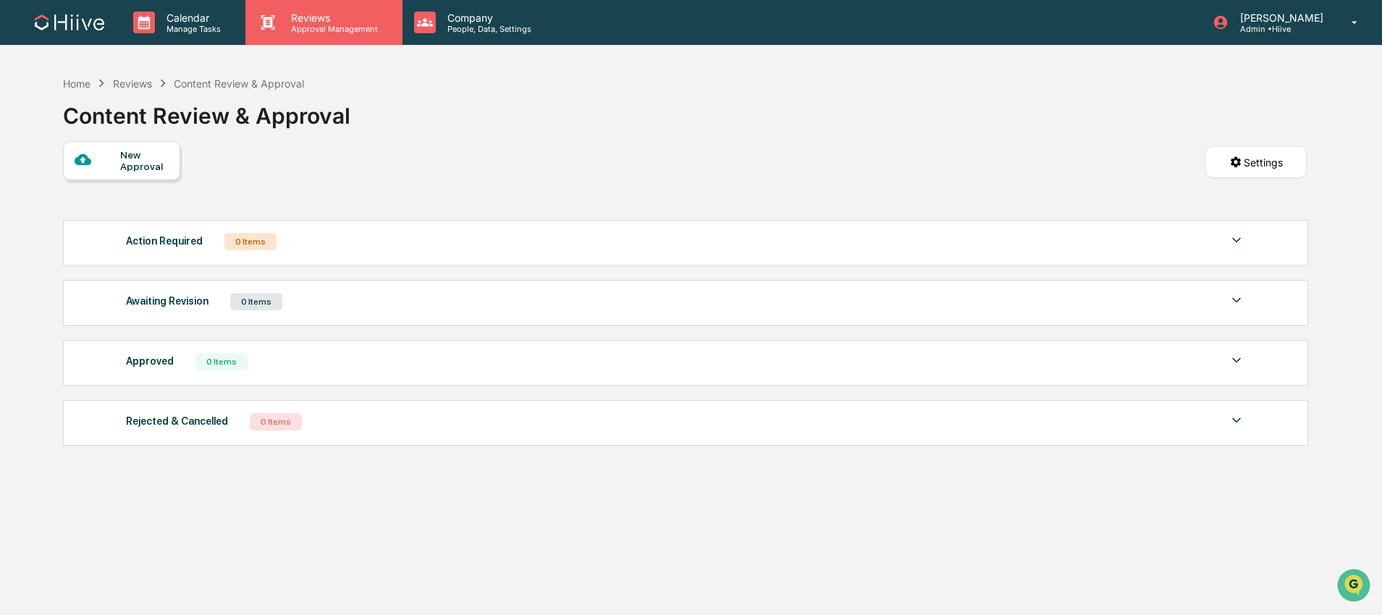
click at [291, 33] on p "Approval Management" at bounding box center [332, 29] width 106 height 10
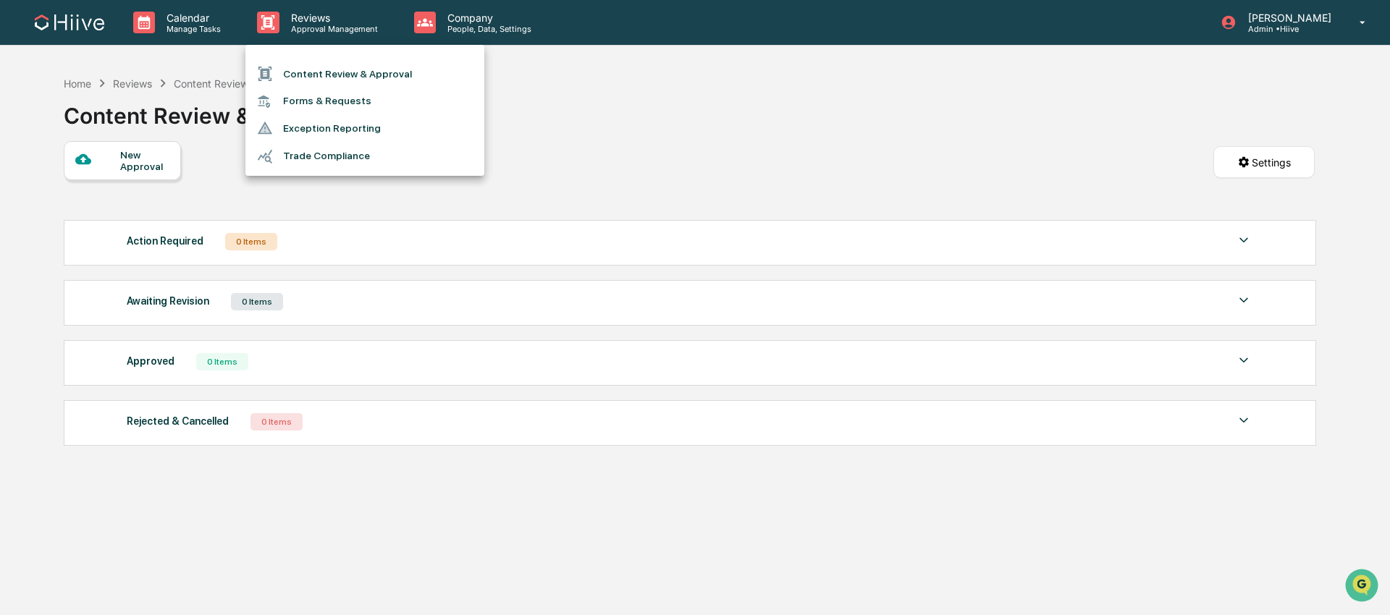
click at [326, 70] on li "Content Review & Approval" at bounding box center [364, 74] width 239 height 28
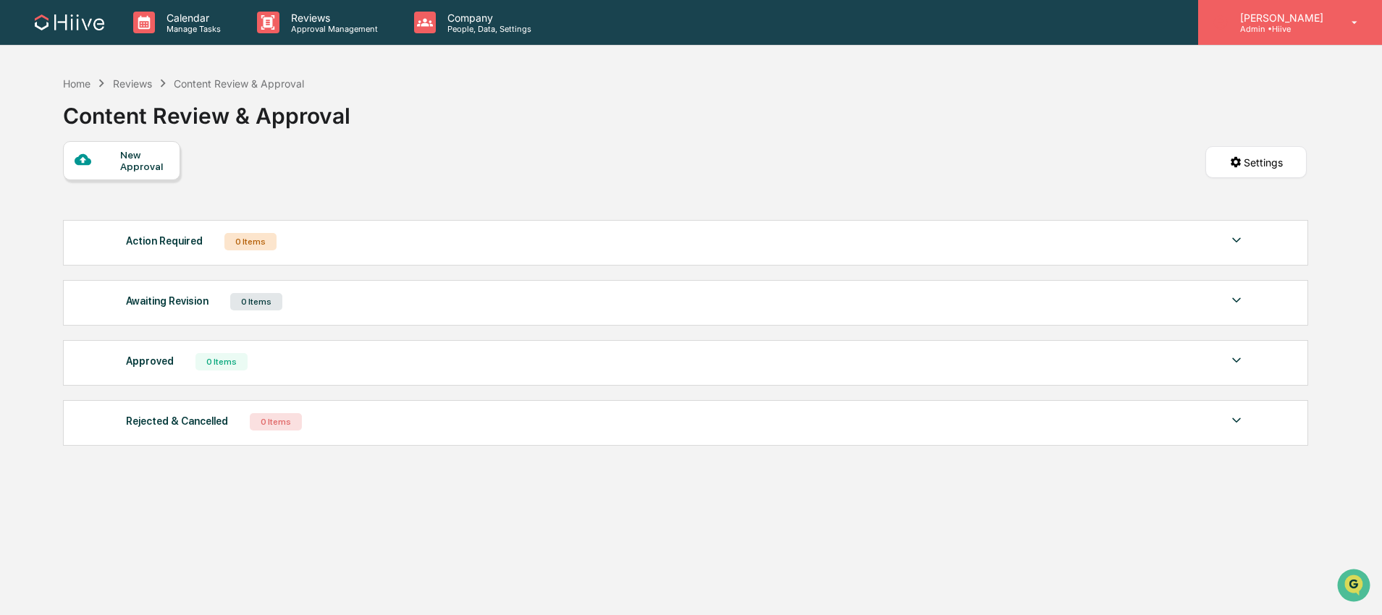
click at [1329, 33] on p "Admin • Hiive" at bounding box center [1280, 29] width 102 height 10
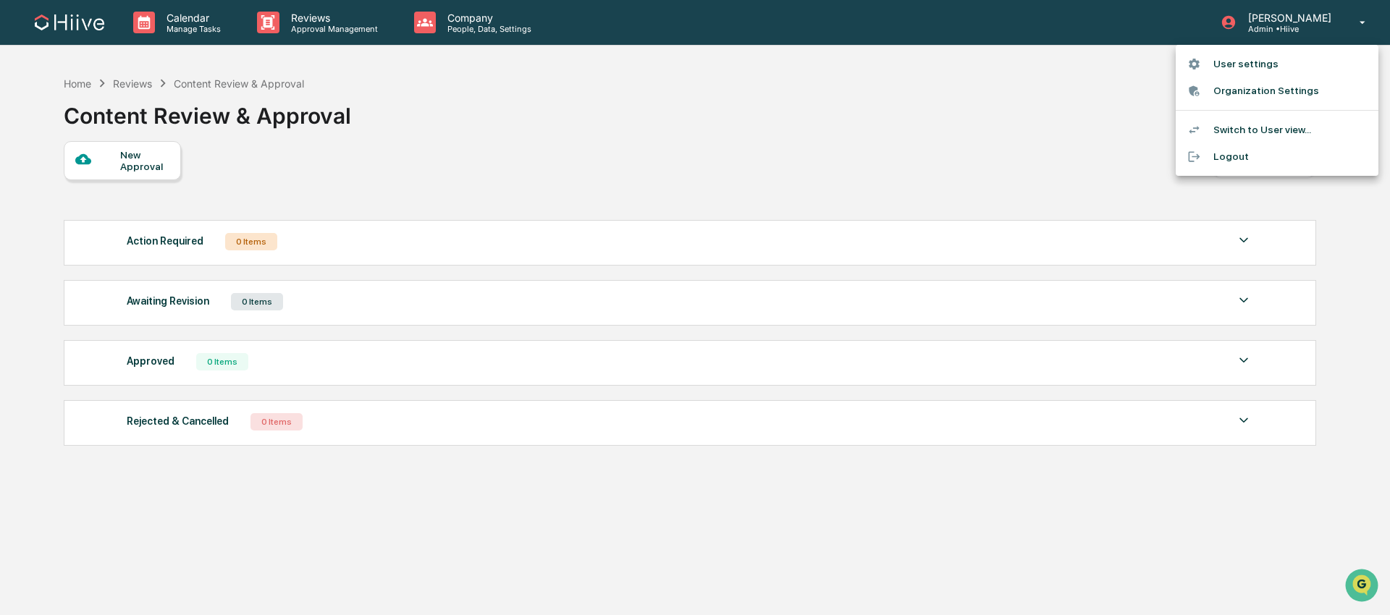
click at [1287, 25] on div at bounding box center [695, 307] width 1390 height 615
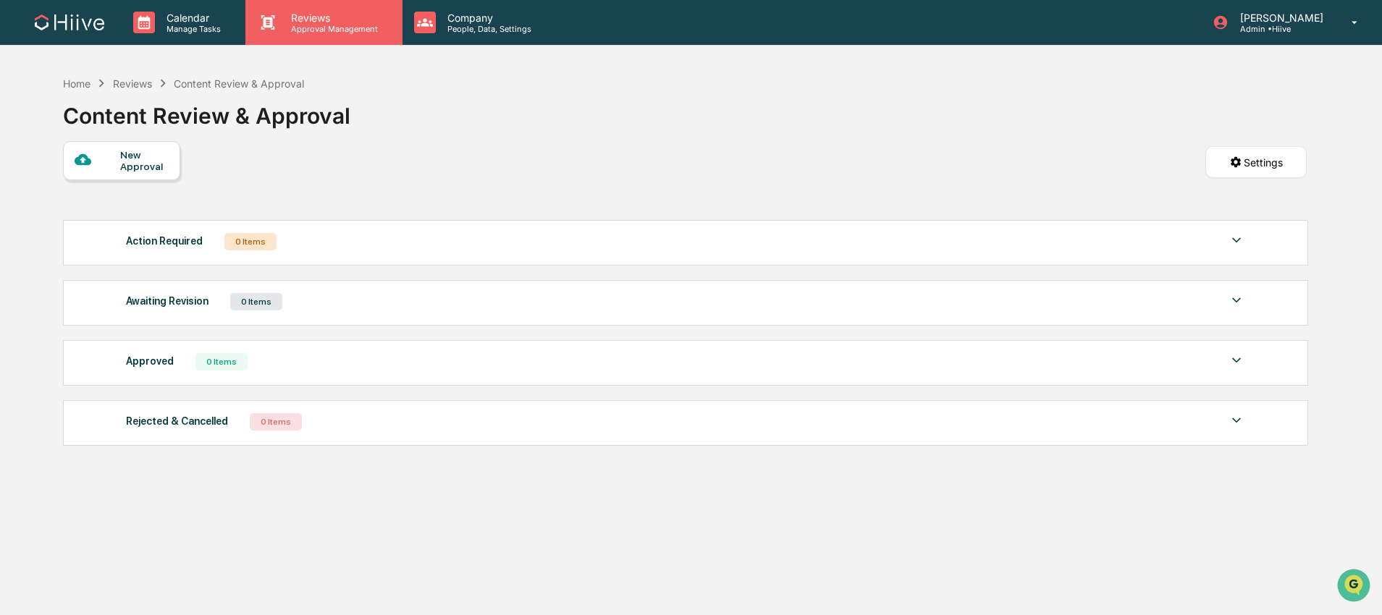
click at [331, 35] on div "Reviews Approval Management" at bounding box center [323, 22] width 156 height 45
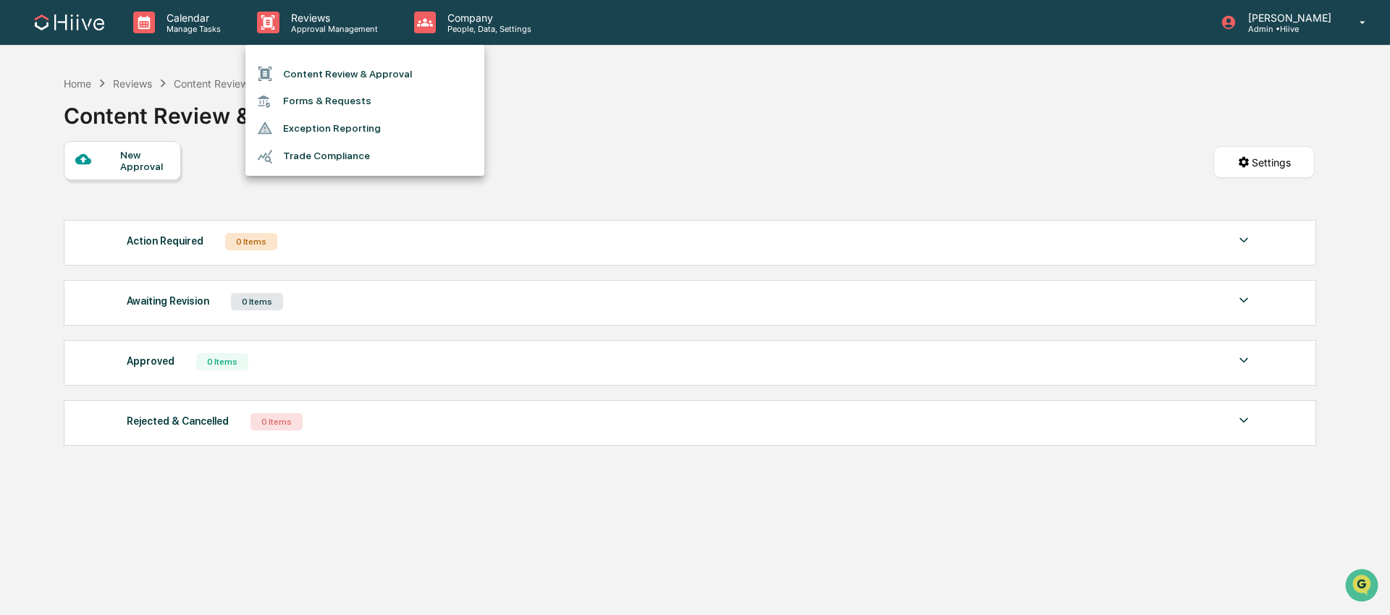
click at [325, 65] on li "Content Review & Approval" at bounding box center [364, 74] width 239 height 28
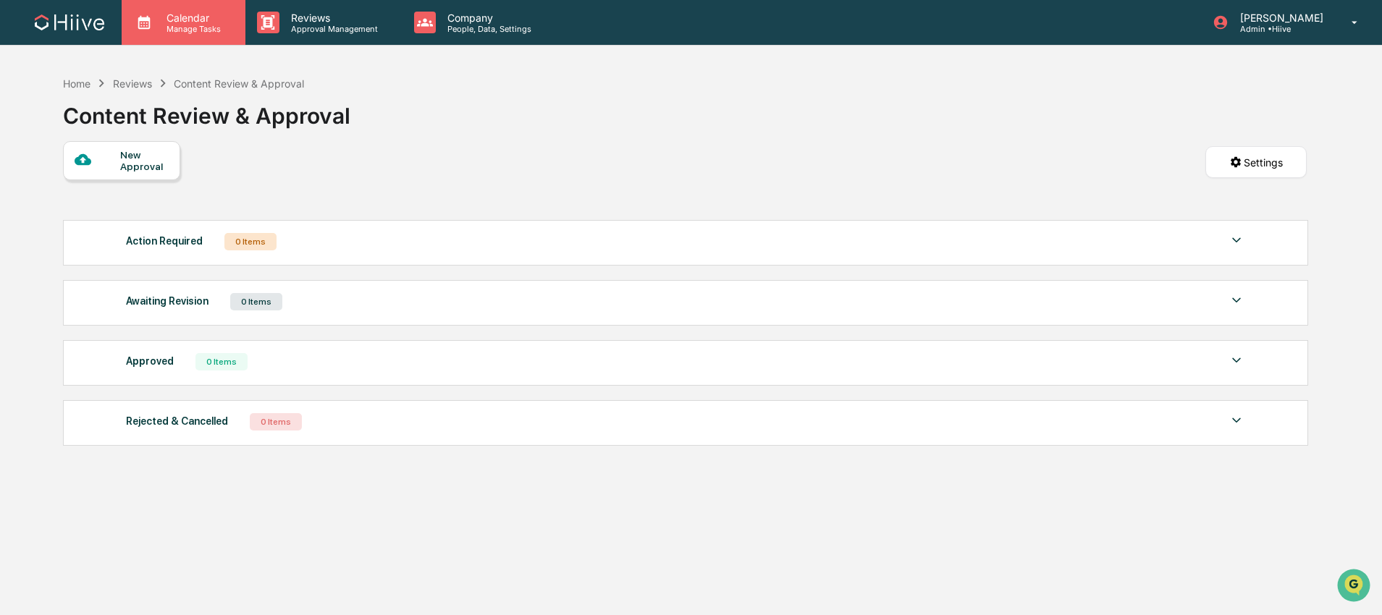
click at [171, 32] on p "Manage Tasks" at bounding box center [191, 29] width 73 height 10
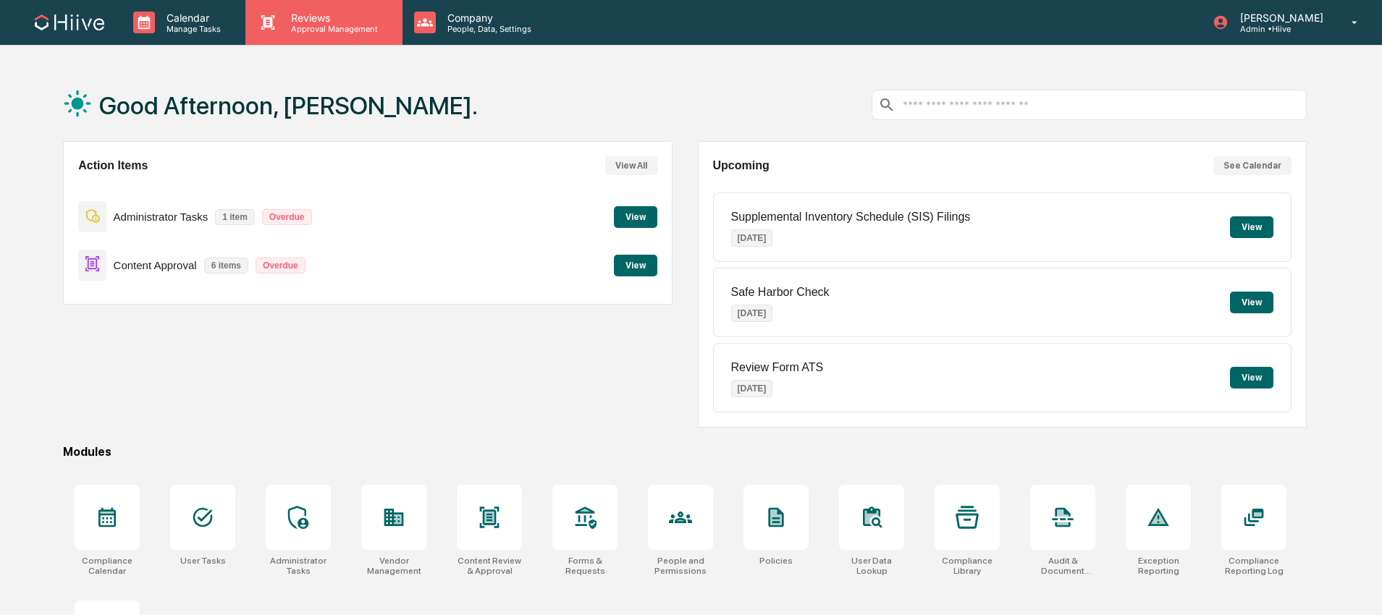
click at [367, 43] on div "Reviews Approval Management" at bounding box center [323, 22] width 156 height 45
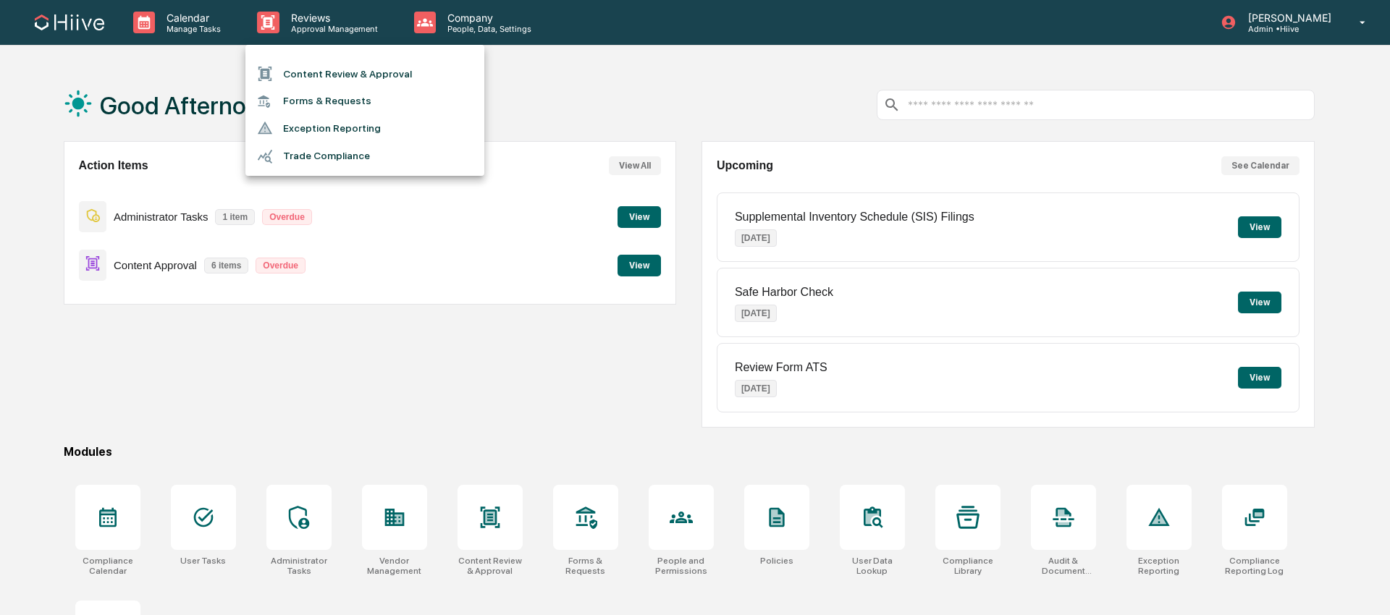
click at [348, 65] on li "Content Review & Approval" at bounding box center [364, 74] width 239 height 28
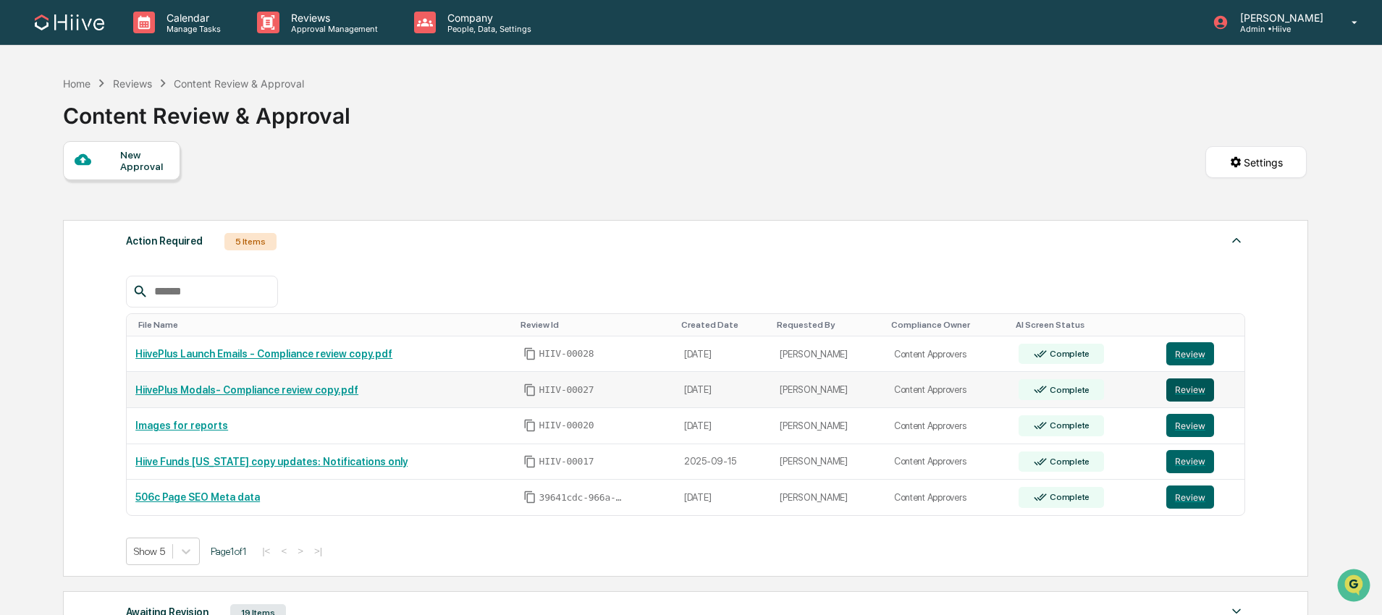
click at [1179, 390] on button "Review" at bounding box center [1190, 390] width 48 height 23
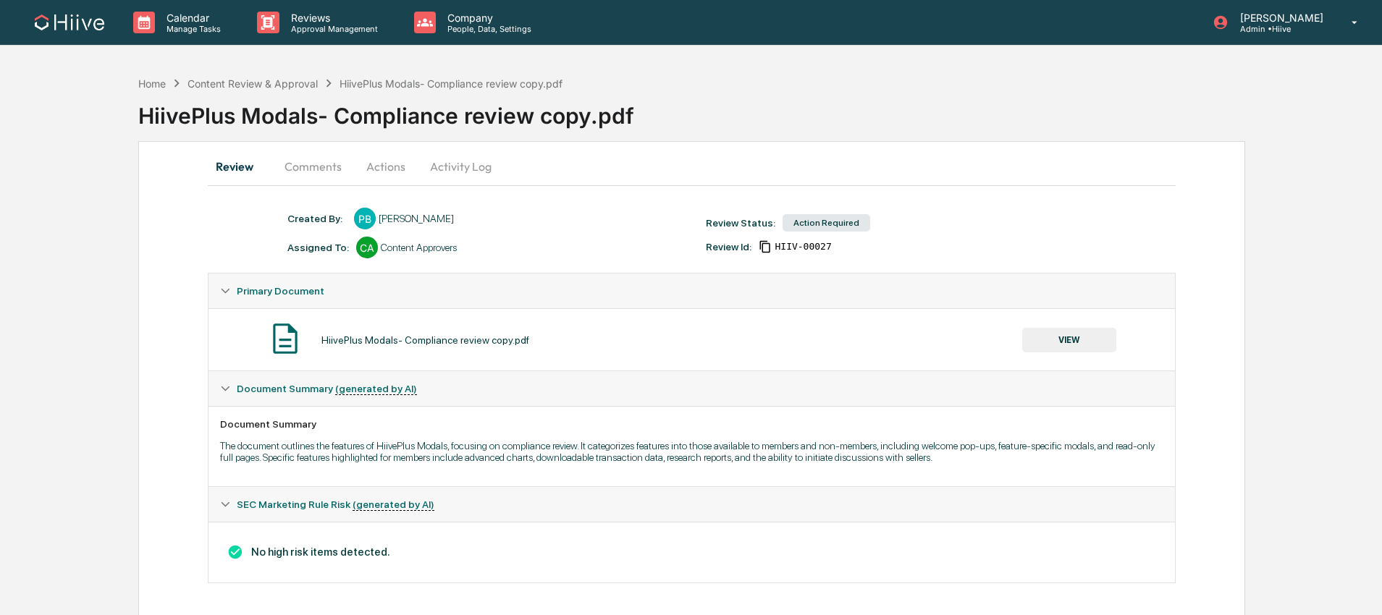
click at [460, 166] on button "Activity Log" at bounding box center [460, 166] width 85 height 35
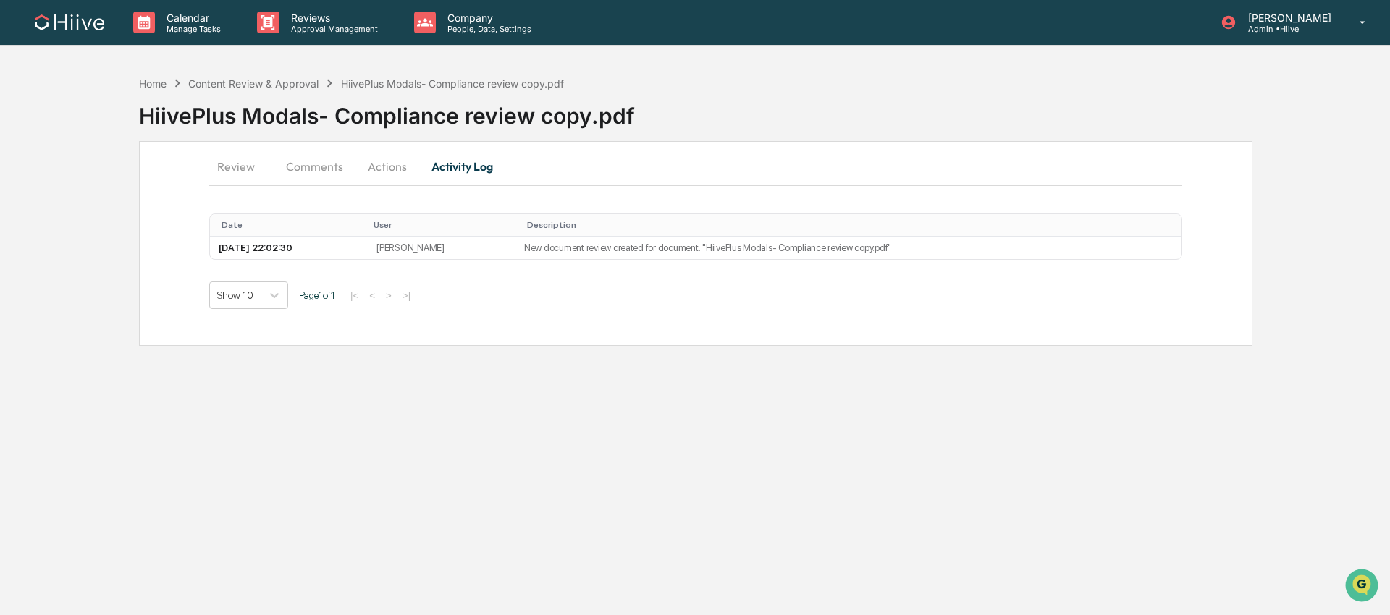
click at [374, 177] on button "Actions" at bounding box center [387, 166] width 65 height 35
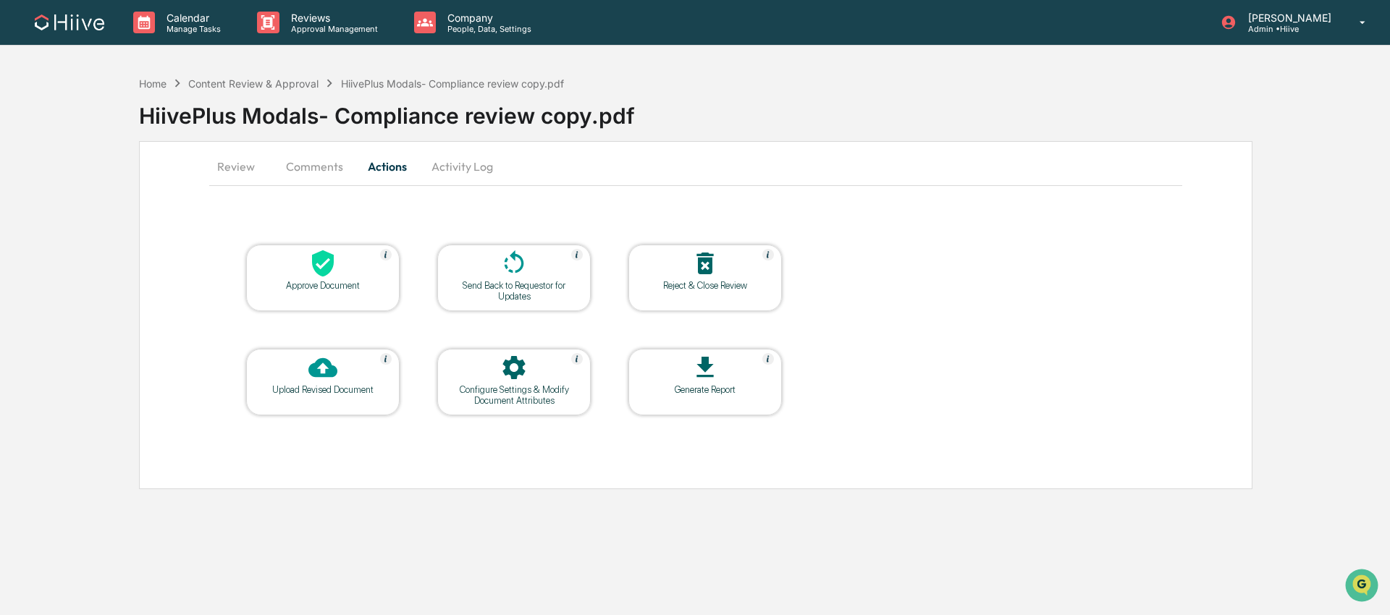
click at [521, 285] on div "Send Back to Requestor for Updates" at bounding box center [514, 291] width 130 height 22
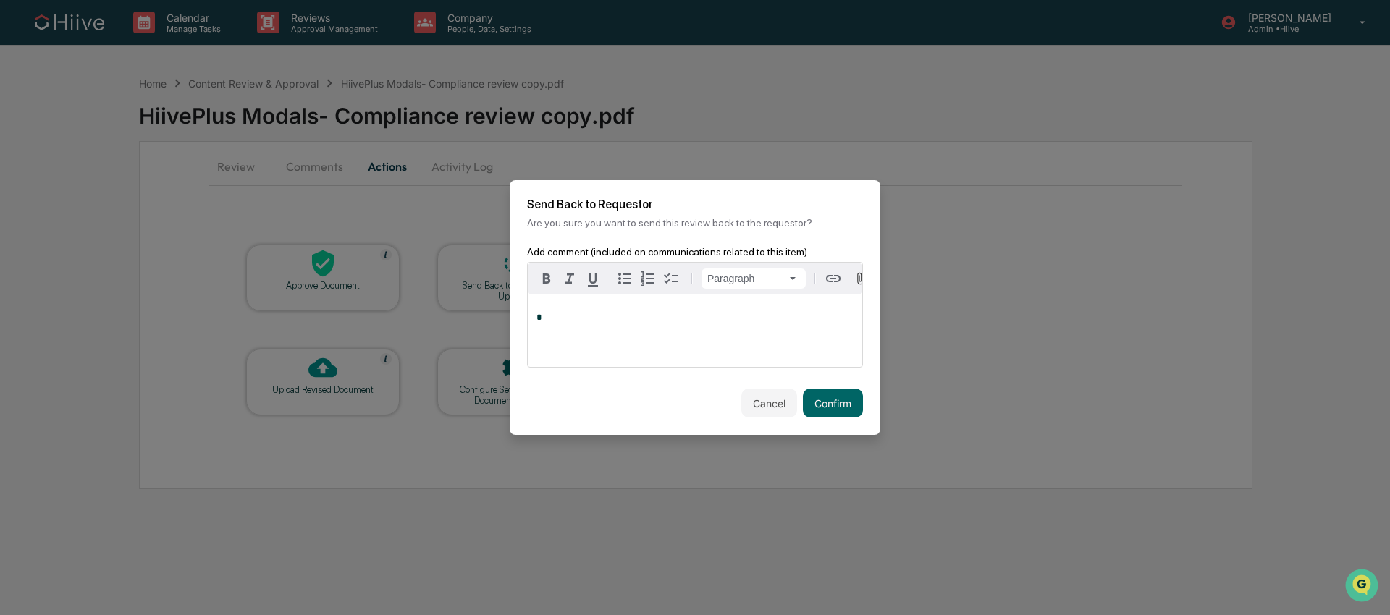
click at [605, 323] on p "*" at bounding box center [694, 318] width 317 height 10
click at [841, 407] on button "Confirm" at bounding box center [833, 403] width 60 height 29
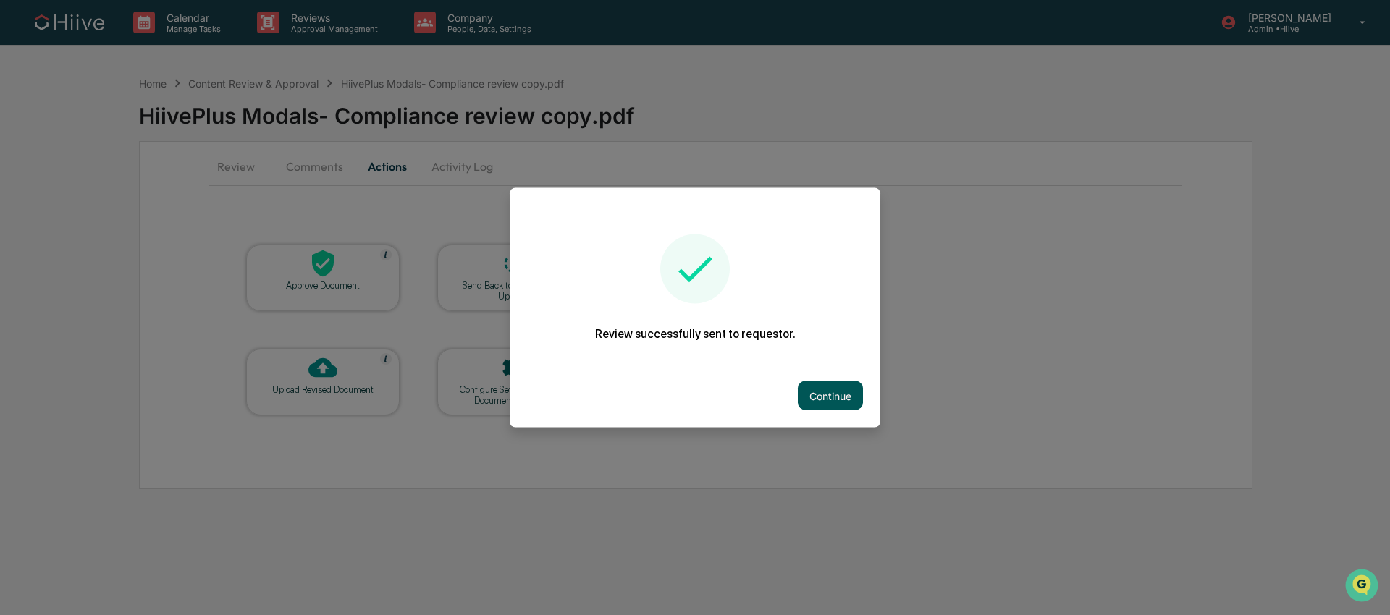
click at [825, 382] on button "Continue" at bounding box center [830, 396] width 65 height 29
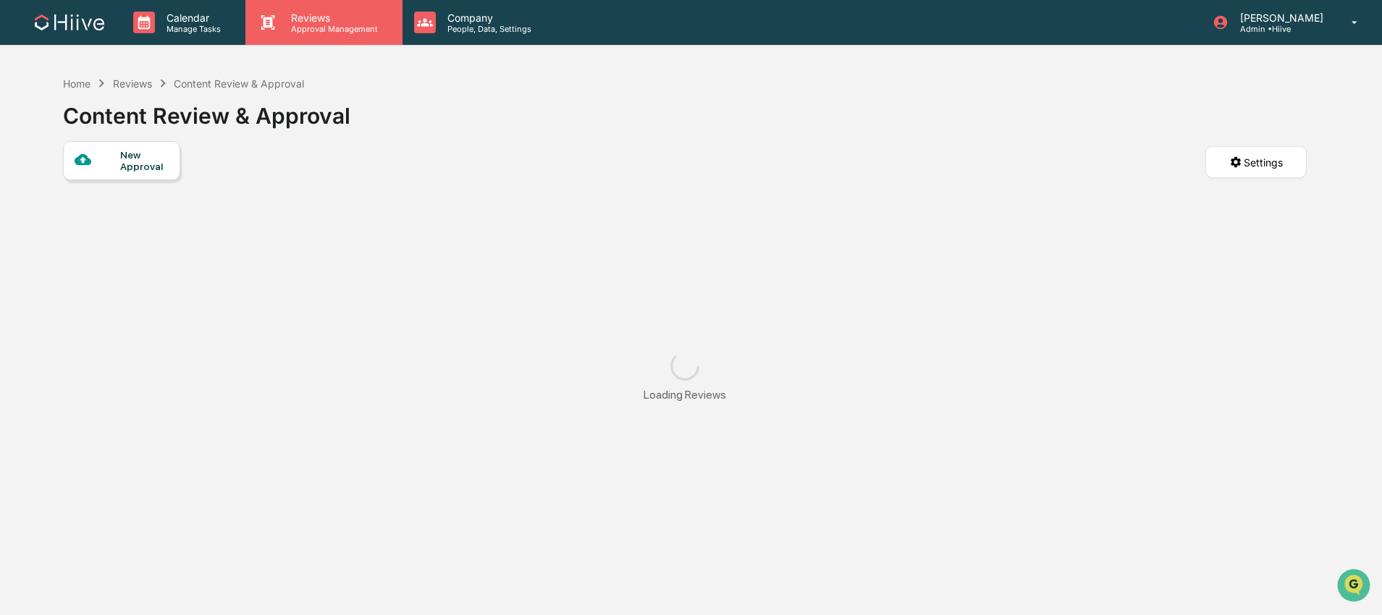
click at [374, 34] on div "Reviews Approval Management" at bounding box center [323, 22] width 156 height 45
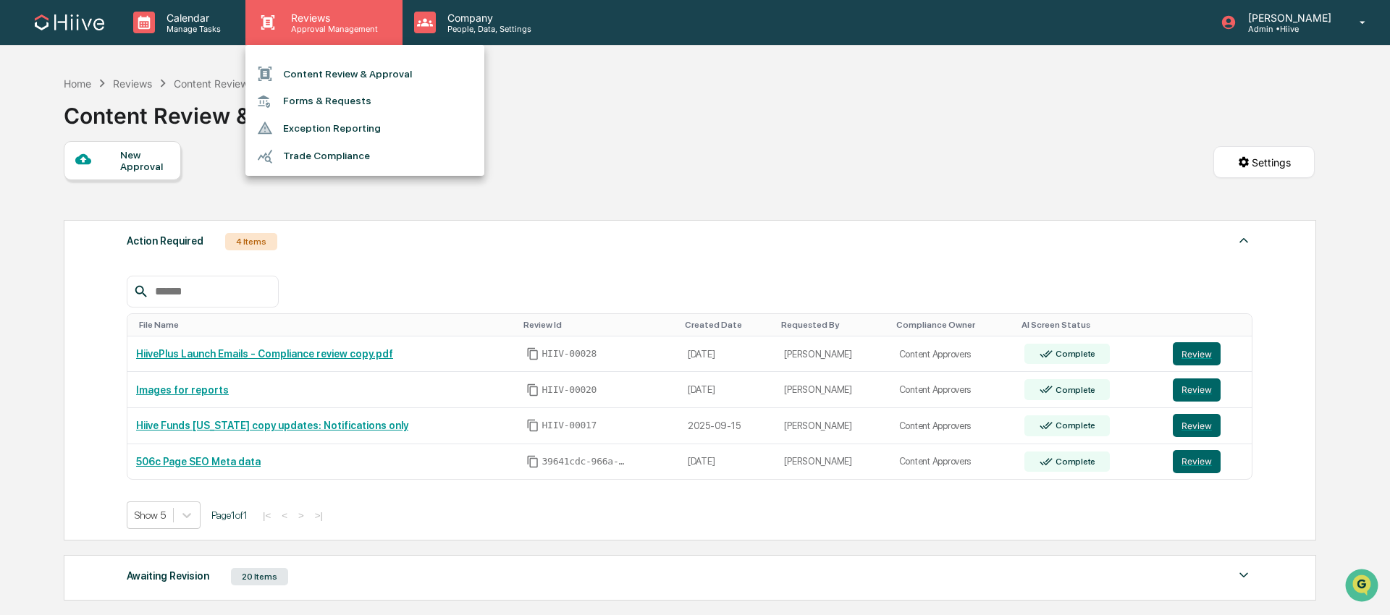
click at [371, 72] on li "Content Review & Approval" at bounding box center [364, 74] width 239 height 28
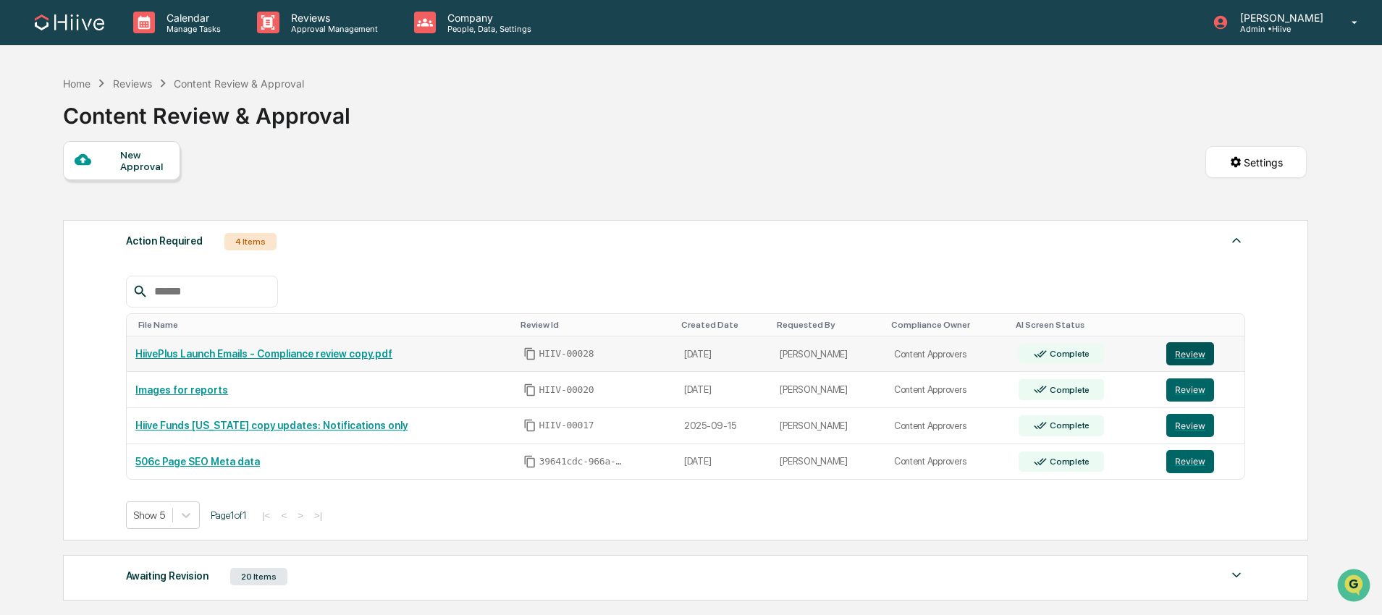
click at [1175, 359] on button "Review" at bounding box center [1190, 353] width 48 height 23
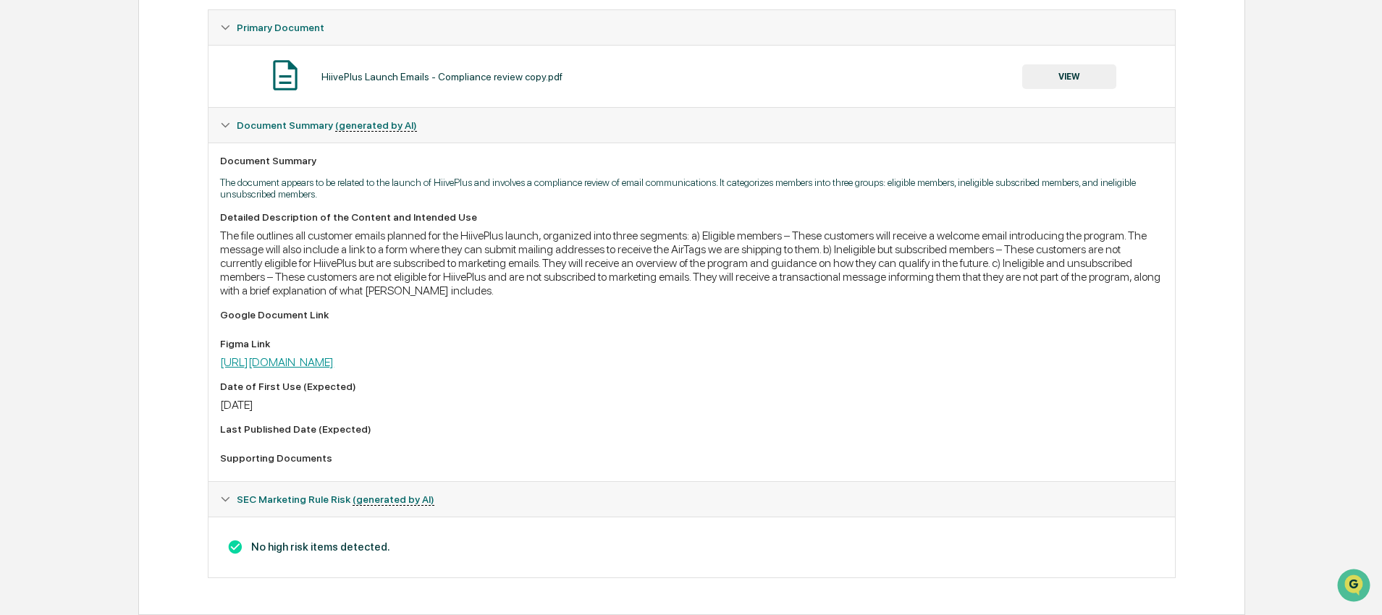
click at [334, 361] on link "[URL][DOMAIN_NAME]" at bounding box center [277, 362] width 114 height 14
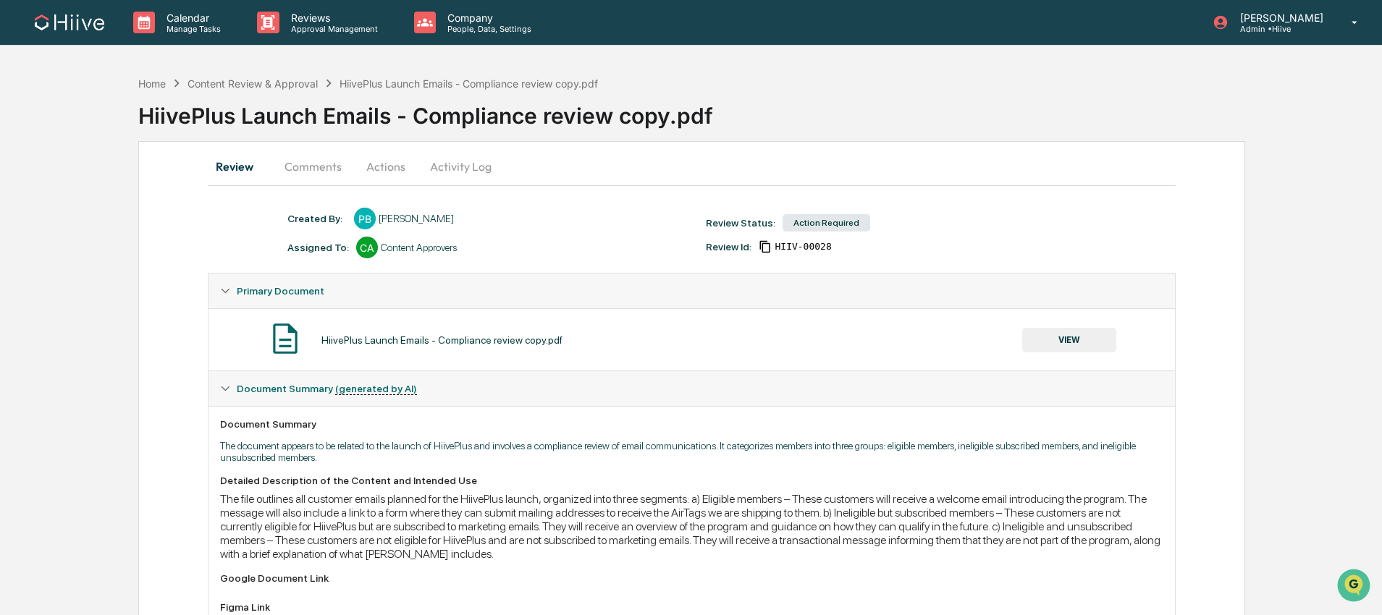
click at [326, 159] on button "Comments" at bounding box center [313, 166] width 80 height 35
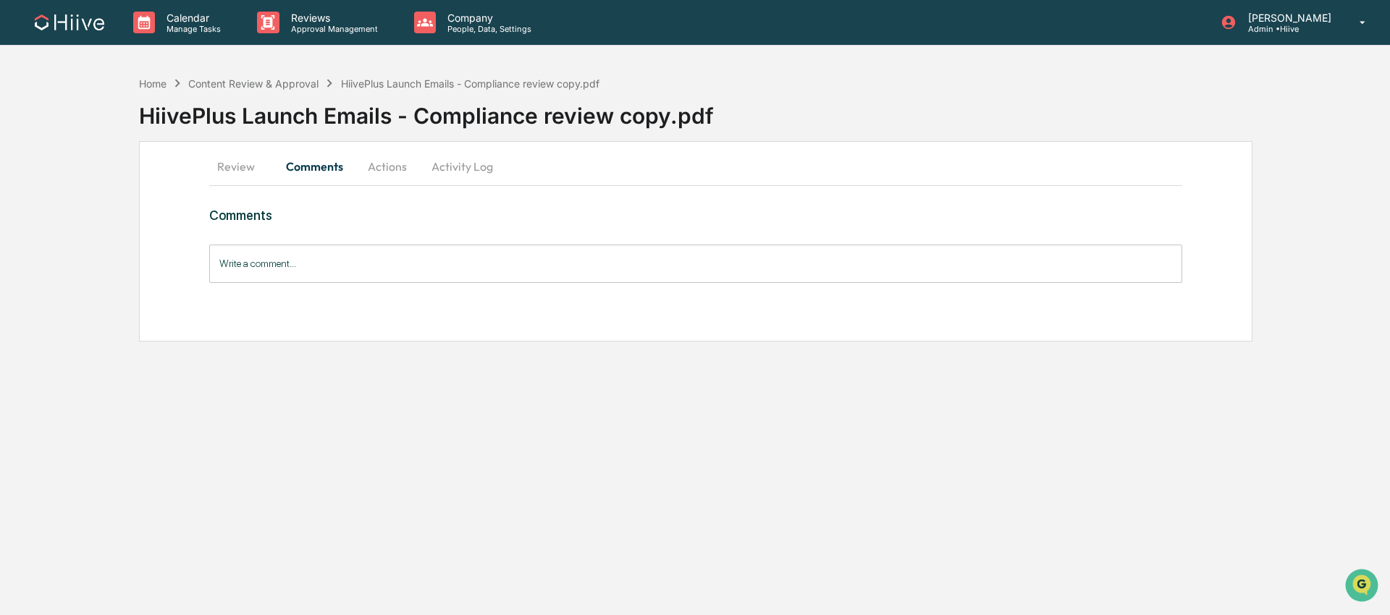
click at [467, 167] on button "Activity Log" at bounding box center [462, 166] width 85 height 35
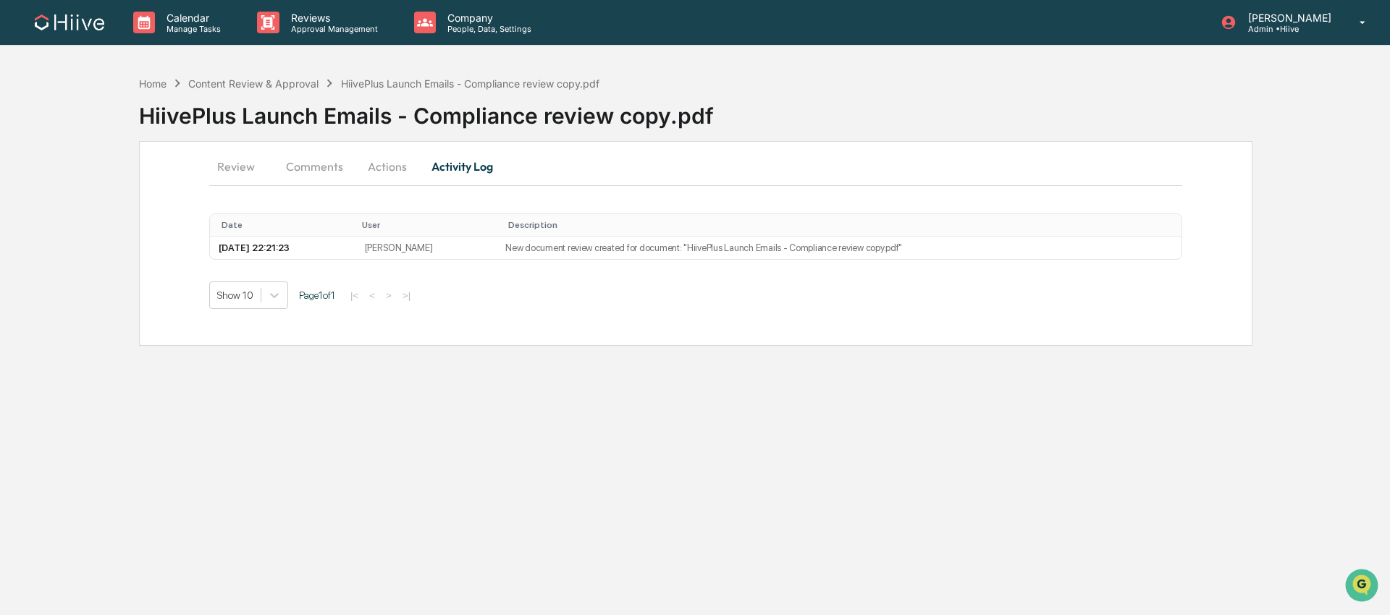
click at [408, 169] on button "Actions" at bounding box center [387, 166] width 65 height 35
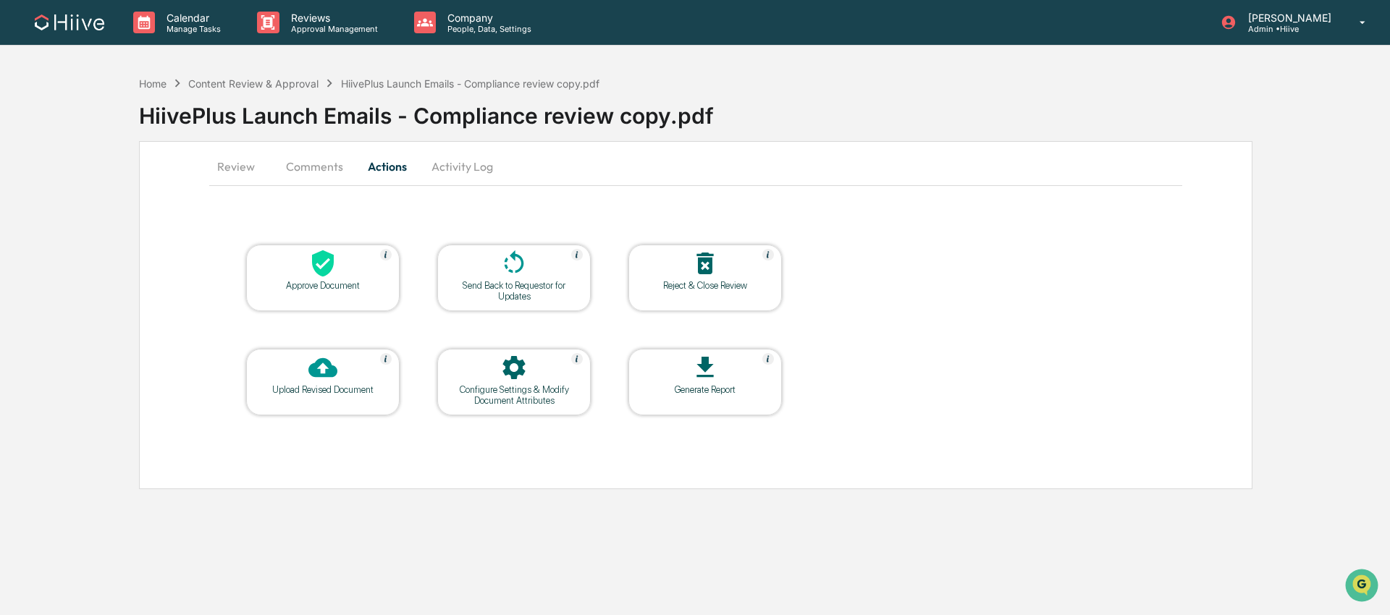
click at [519, 280] on div "Send Back to Requestor for Updates" at bounding box center [514, 291] width 130 height 22
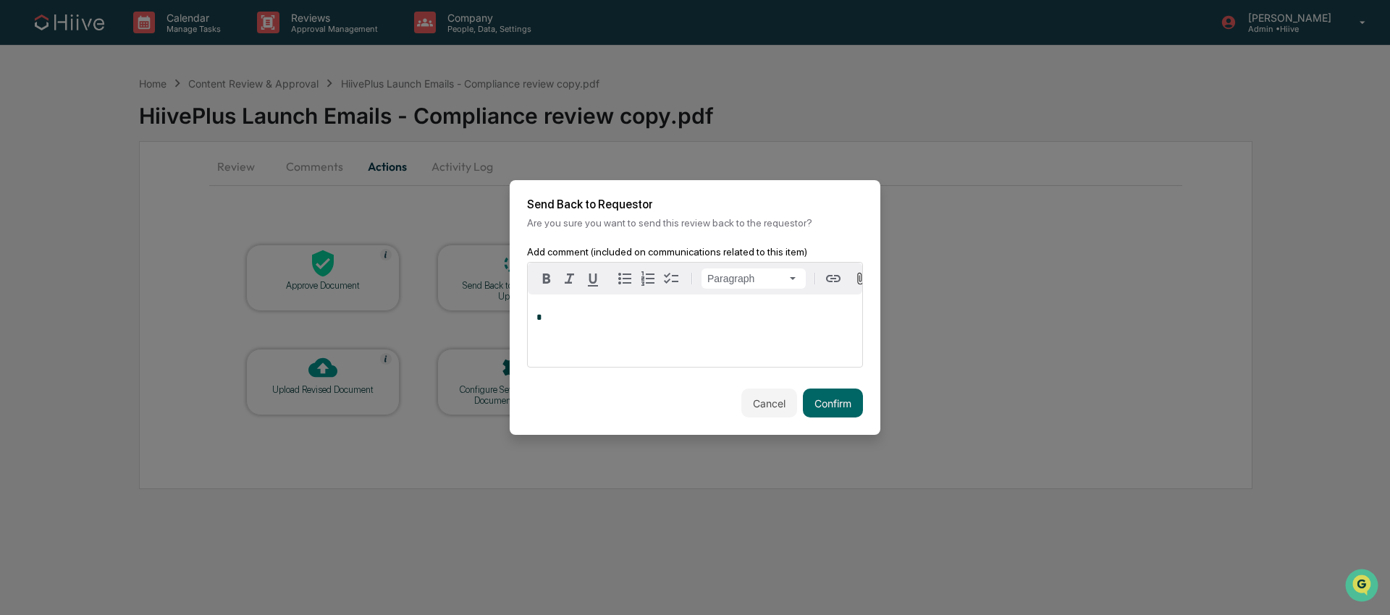
click at [670, 335] on div "*" at bounding box center [695, 331] width 334 height 72
click at [830, 405] on button "Confirm" at bounding box center [833, 403] width 60 height 29
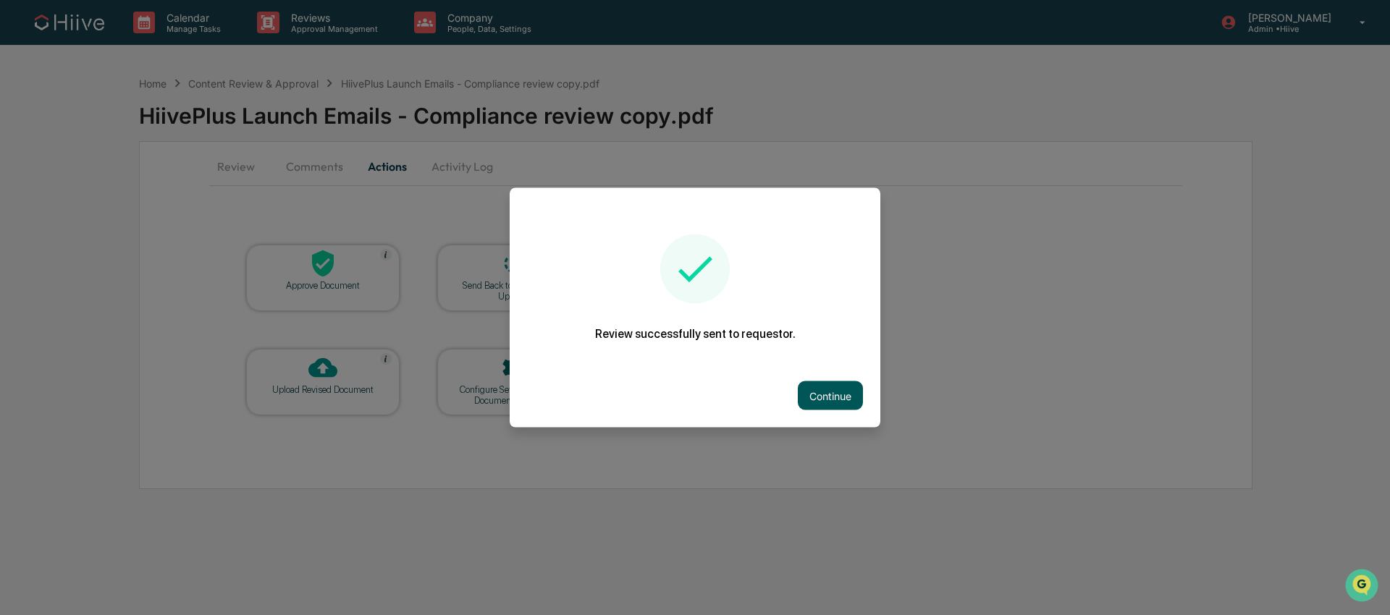
click at [822, 395] on button "Continue" at bounding box center [830, 396] width 65 height 29
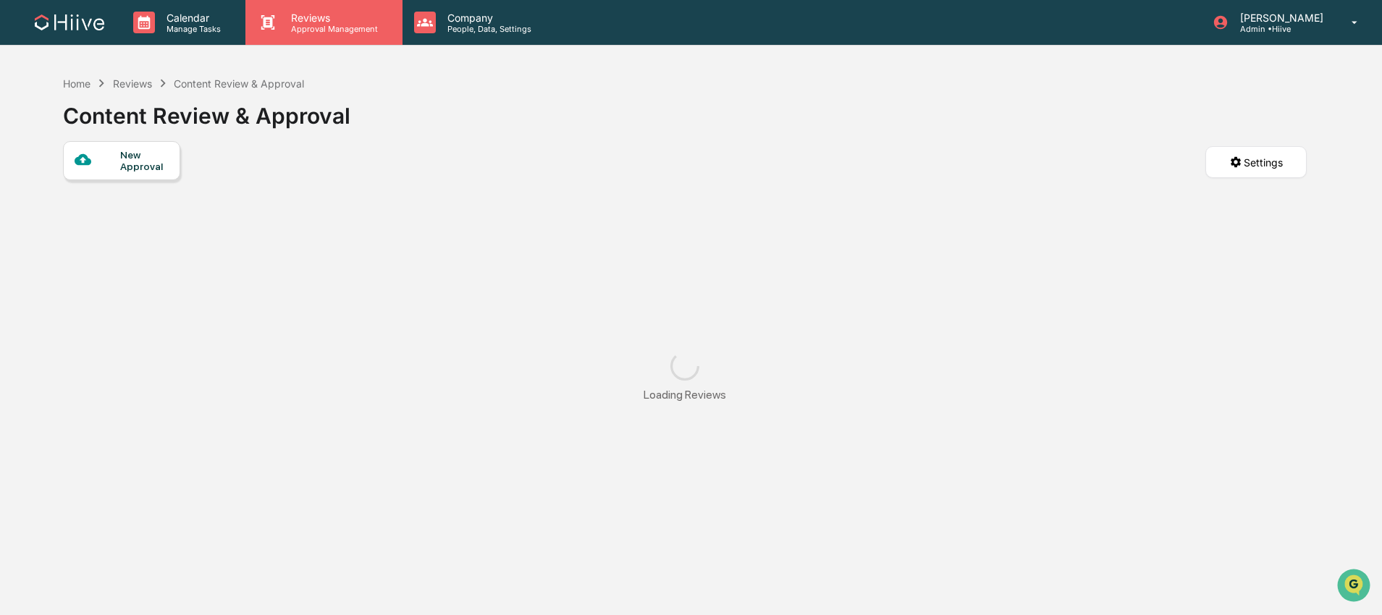
click at [340, 20] on p "Reviews" at bounding box center [332, 18] width 106 height 12
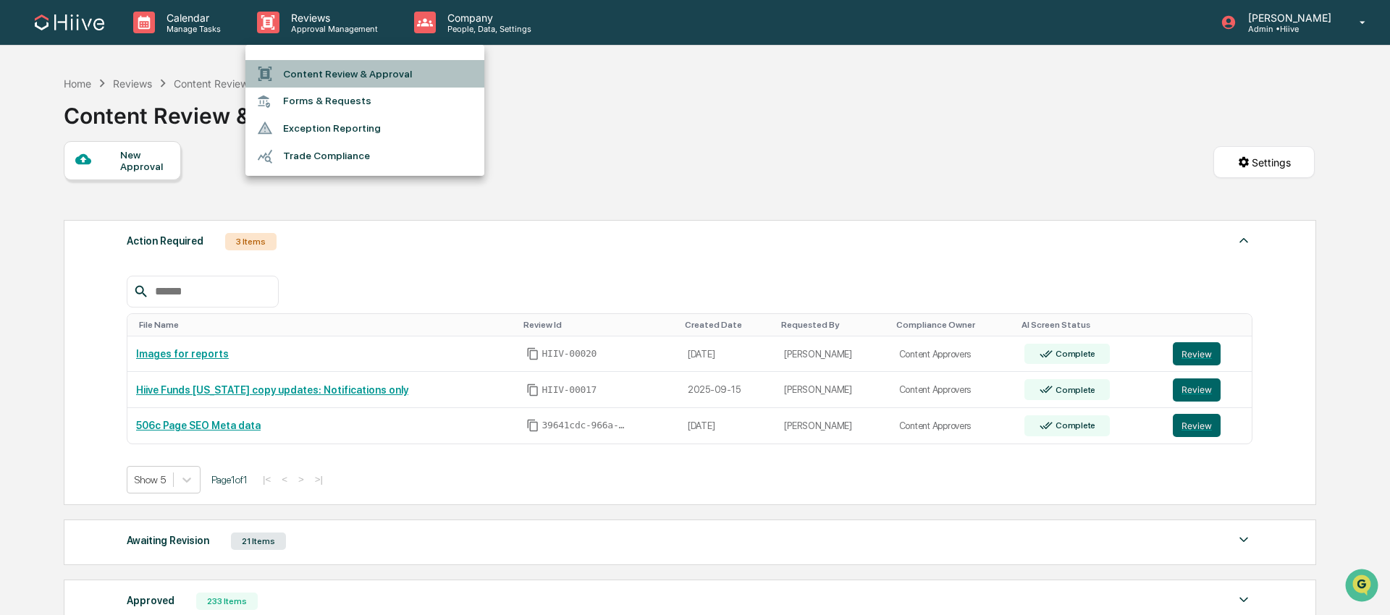
click at [374, 72] on li "Content Review & Approval" at bounding box center [364, 74] width 239 height 28
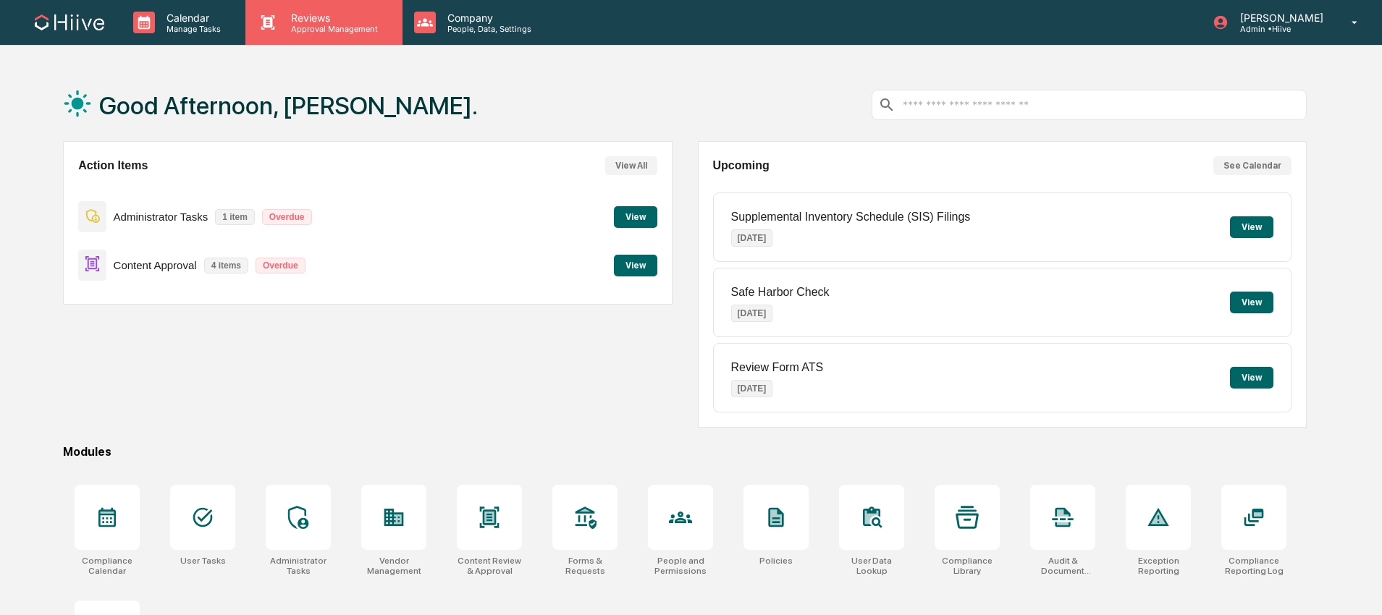
click at [321, 41] on div "Reviews Approval Management" at bounding box center [323, 22] width 156 height 45
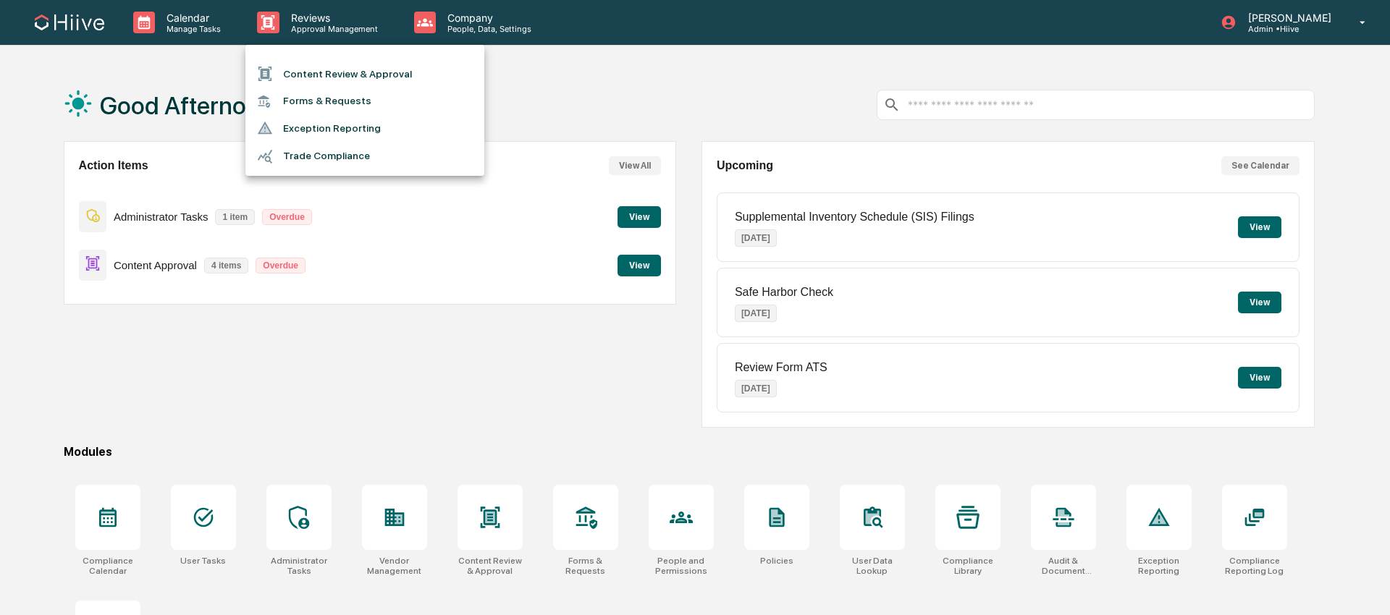
click at [340, 74] on li "Content Review & Approval" at bounding box center [364, 74] width 239 height 28
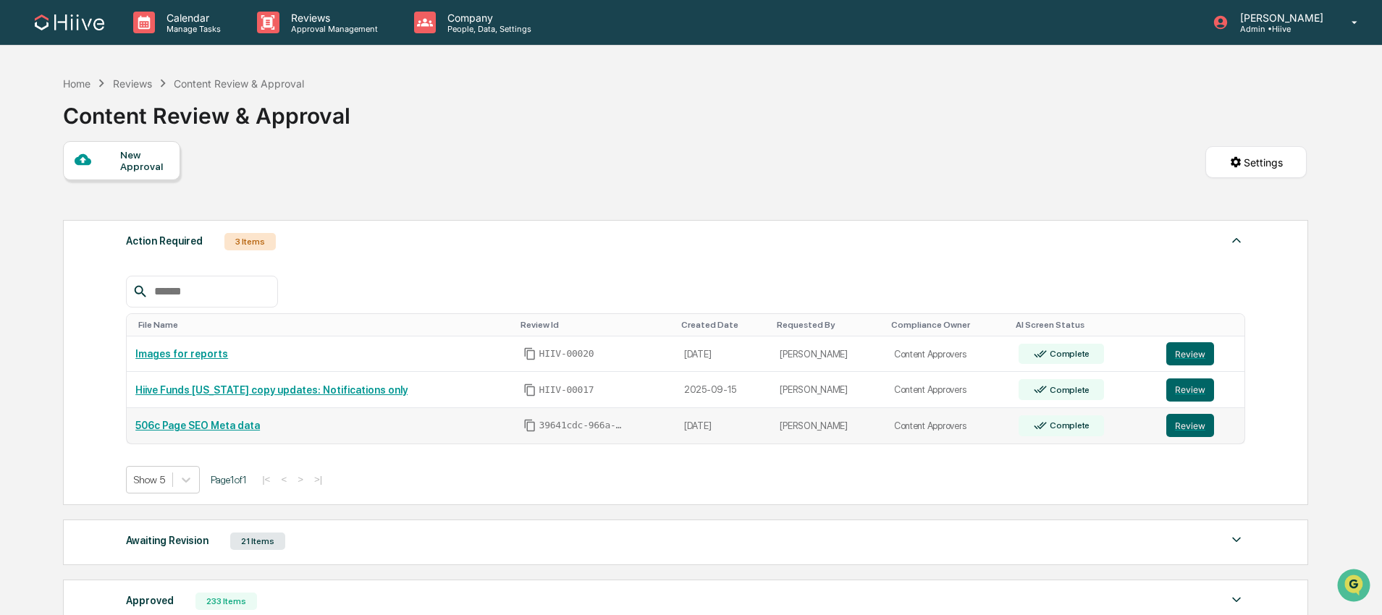
scroll to position [202, 0]
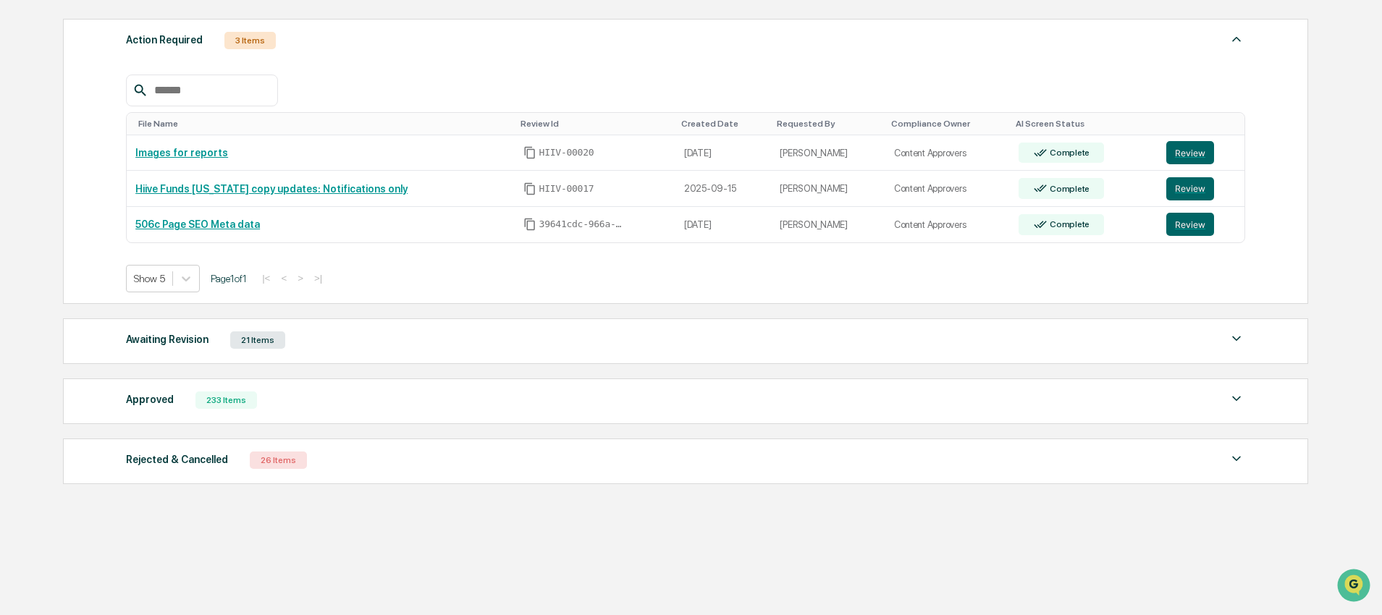
click at [311, 393] on div "Approved 233 Items" at bounding box center [685, 400] width 1119 height 20
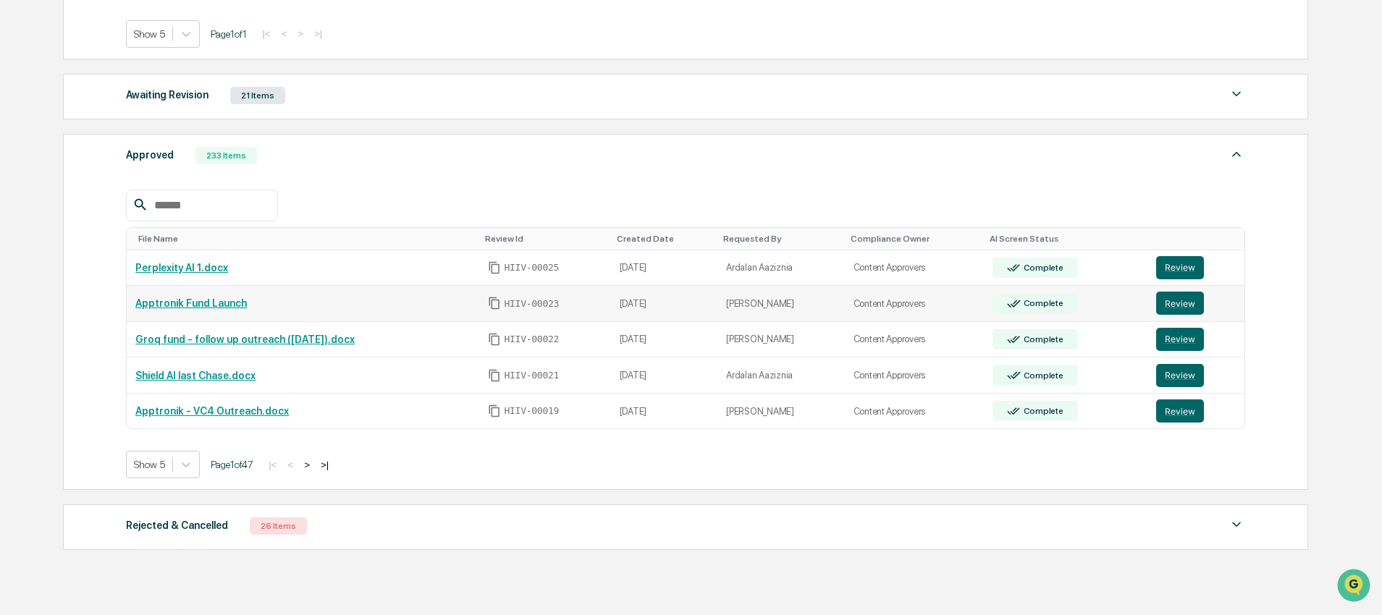
scroll to position [311, 0]
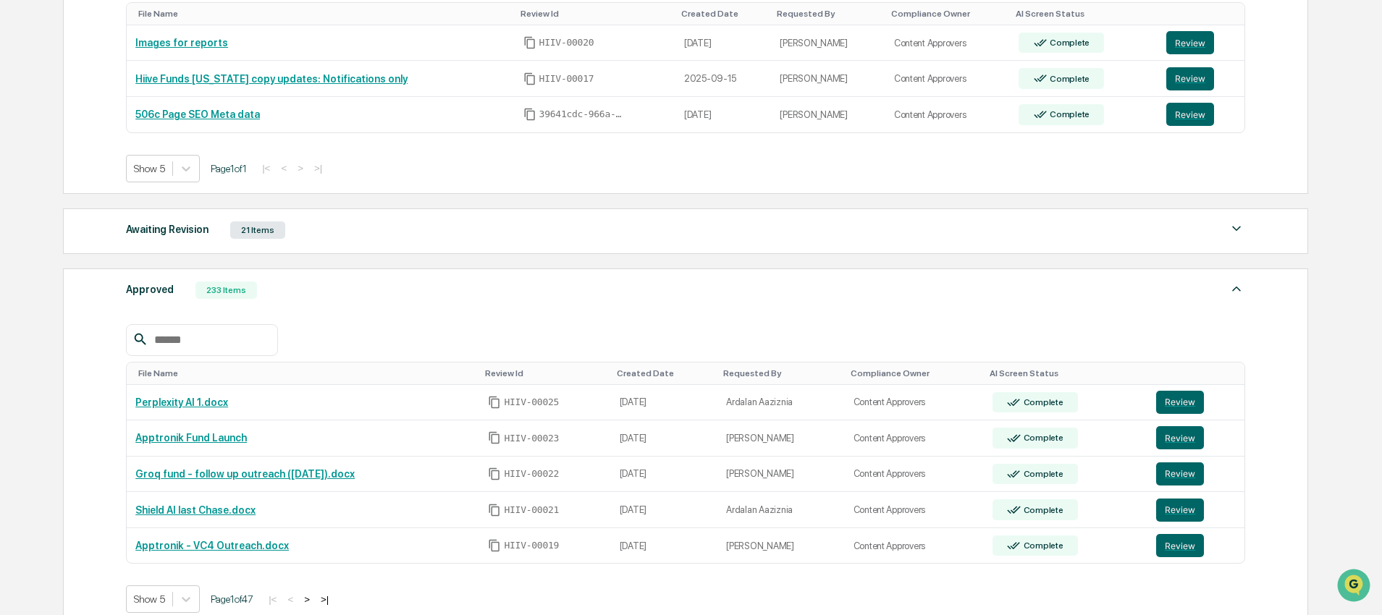
click at [314, 222] on div "Awaiting Revision 21 Items" at bounding box center [685, 230] width 1119 height 20
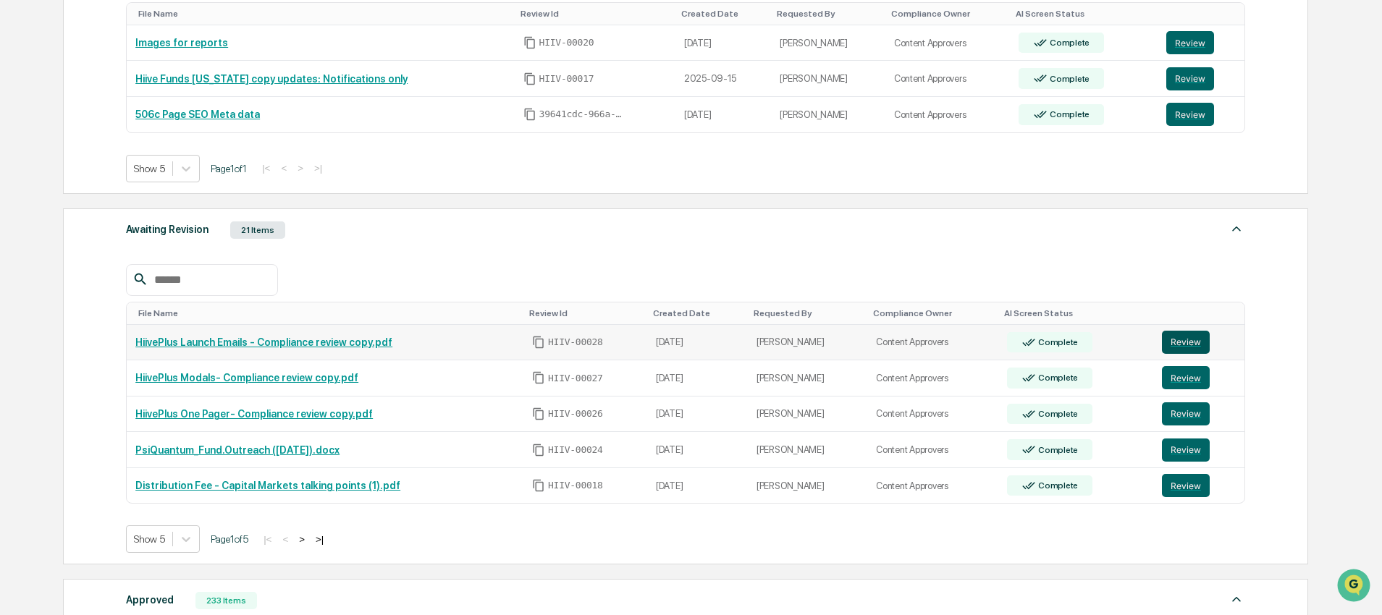
click at [1191, 343] on button "Review" at bounding box center [1186, 342] width 48 height 23
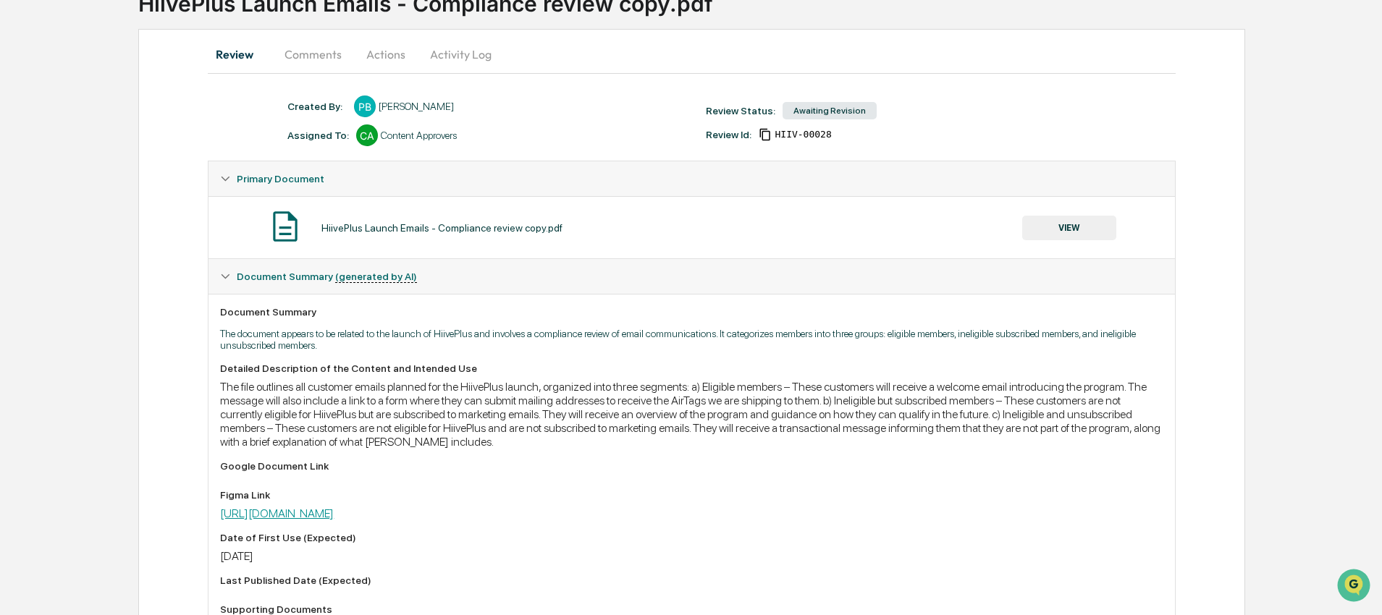
click at [334, 520] on link "[URL][DOMAIN_NAME]" at bounding box center [277, 514] width 114 height 14
